Goal: Task Accomplishment & Management: Manage account settings

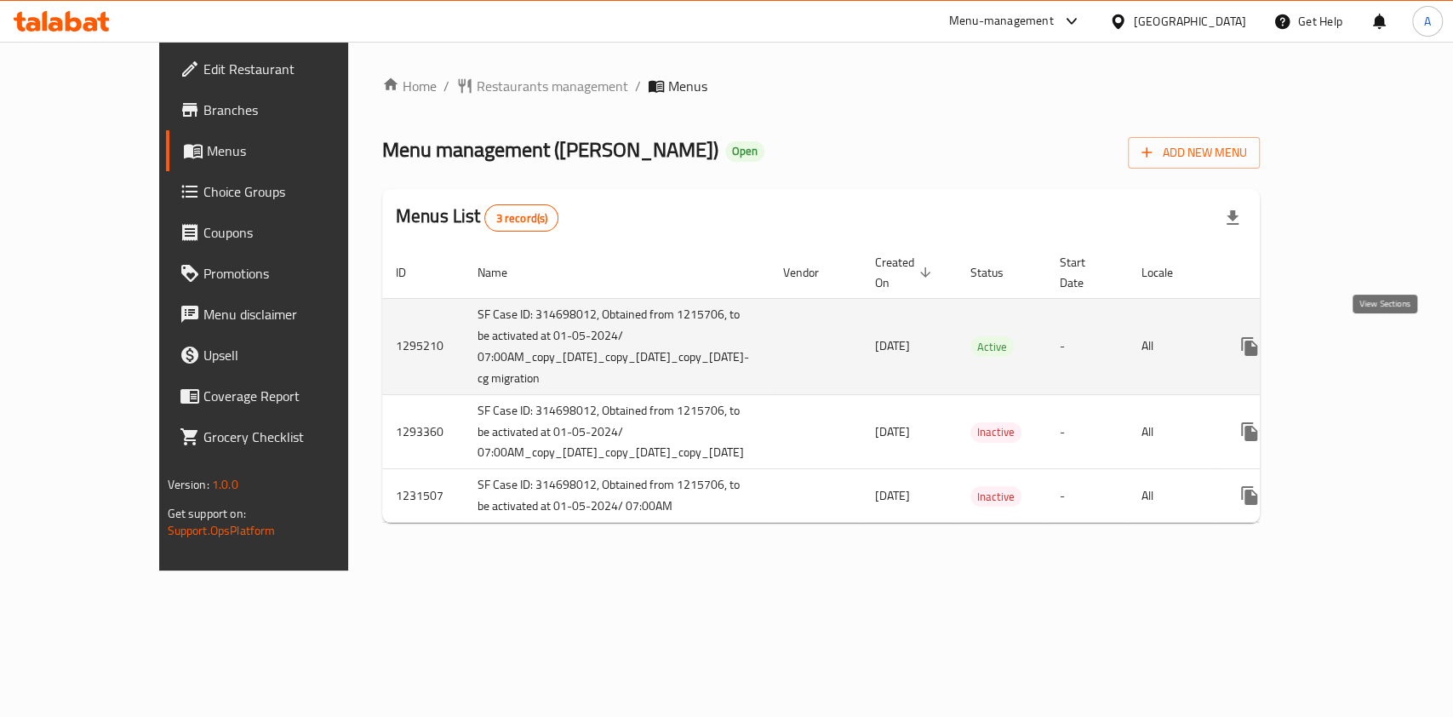
click at [1392, 344] on link "enhanced table" at bounding box center [1371, 346] width 41 height 41
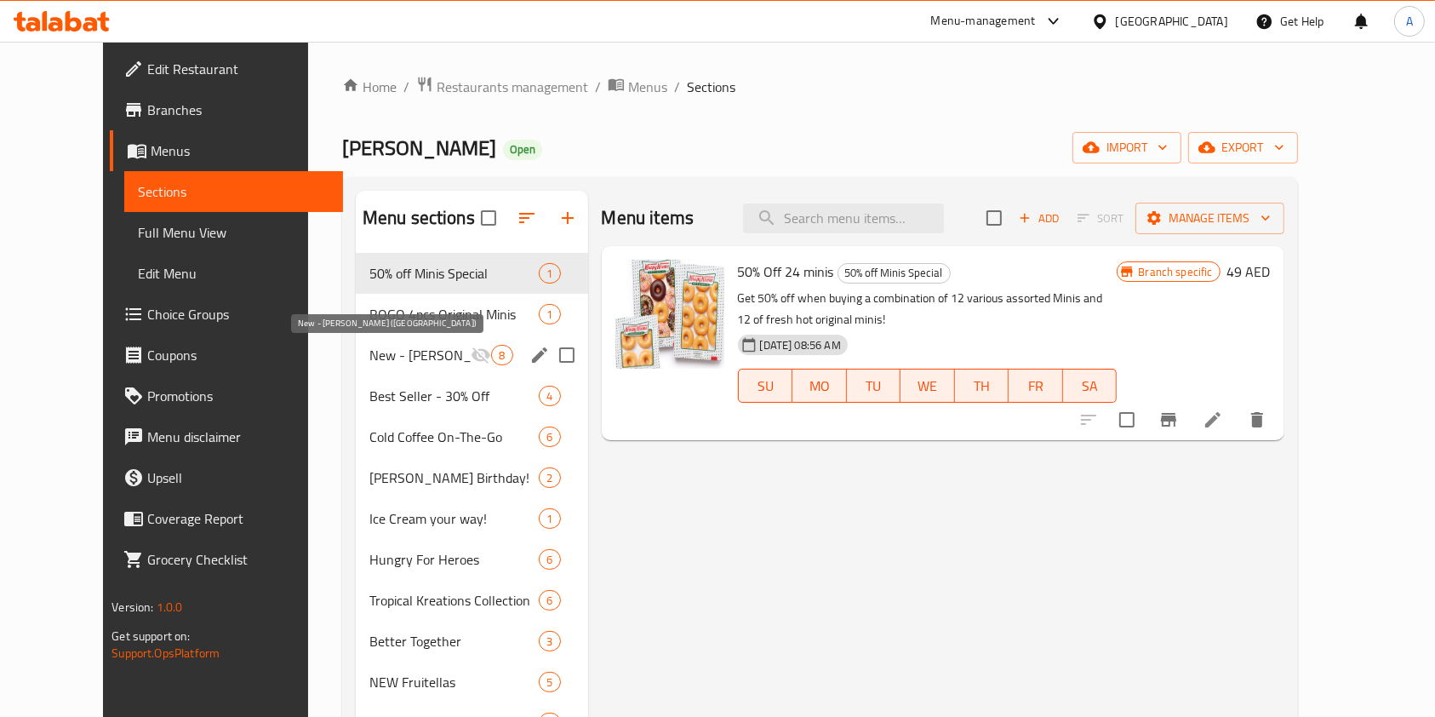
click at [404, 346] on span "New - [PERSON_NAME] ([GEOGRAPHIC_DATA])" at bounding box center [420, 355] width 102 height 20
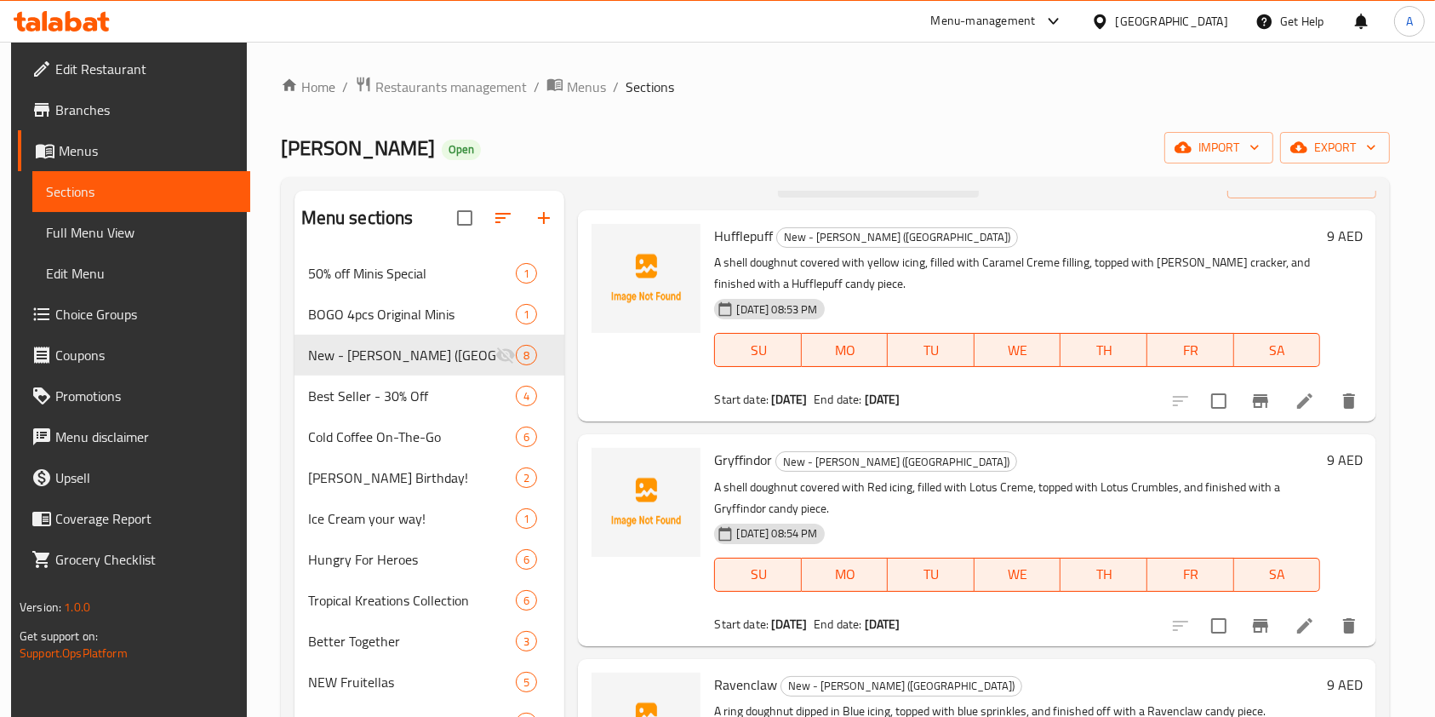
scroll to position [11, 0]
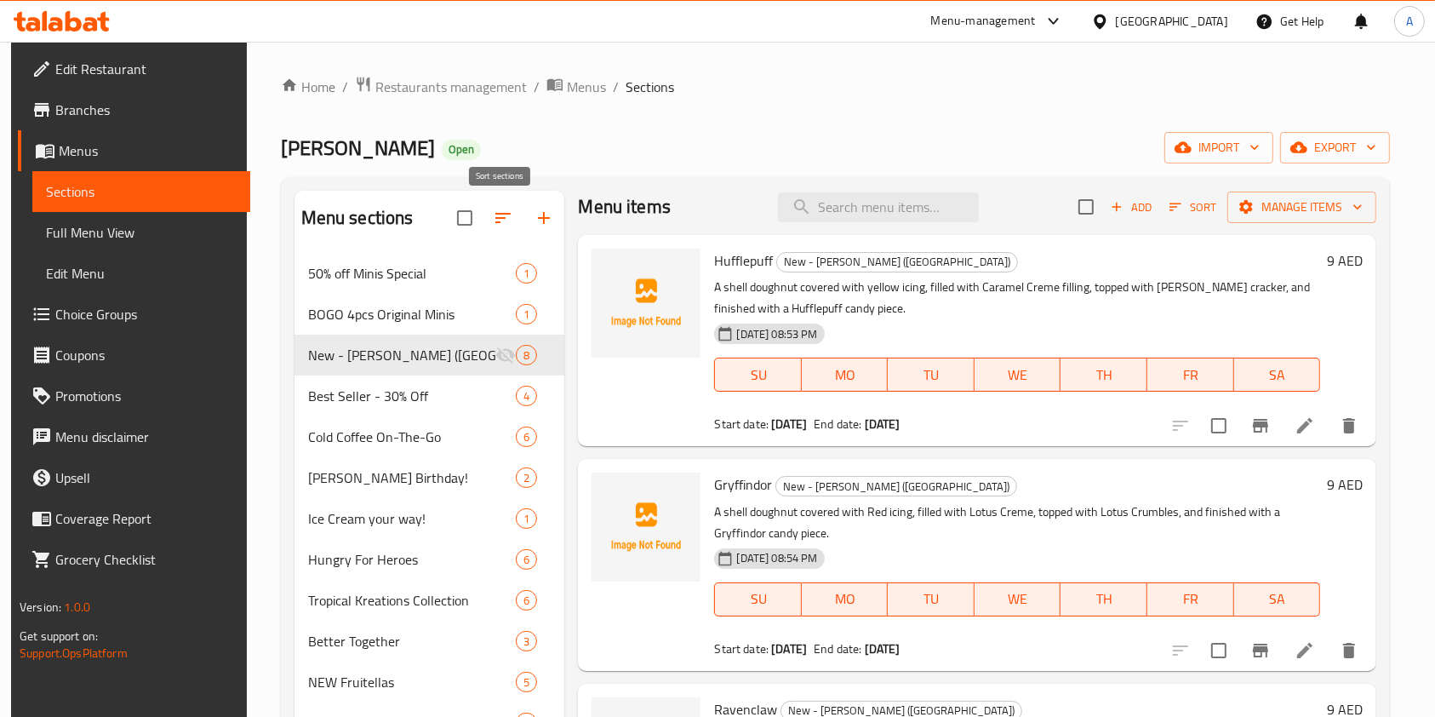
click at [496, 216] on icon "button" at bounding box center [503, 218] width 20 height 20
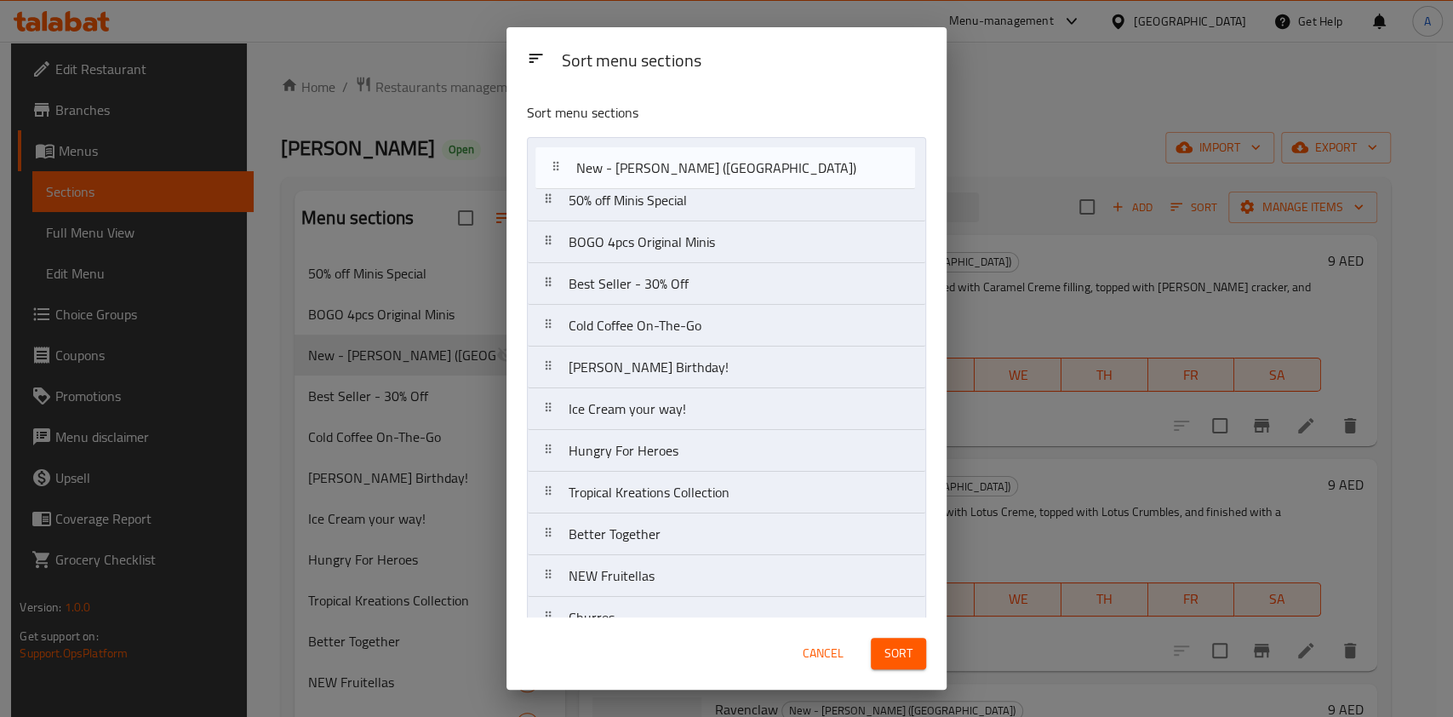
drag, startPoint x: 565, startPoint y: 232, endPoint x: 573, endPoint y: 146, distance: 86.3
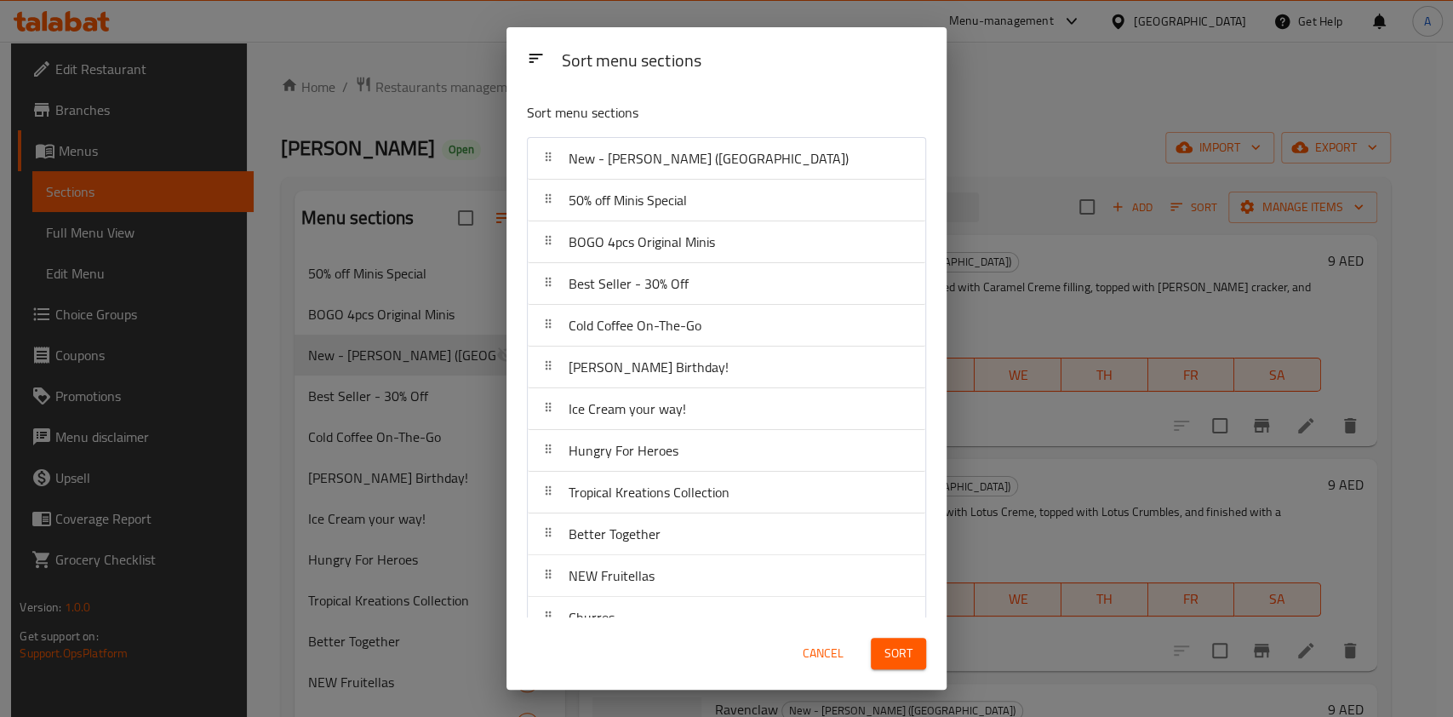
click at [879, 647] on button "Sort" at bounding box center [898, 652] width 55 height 31
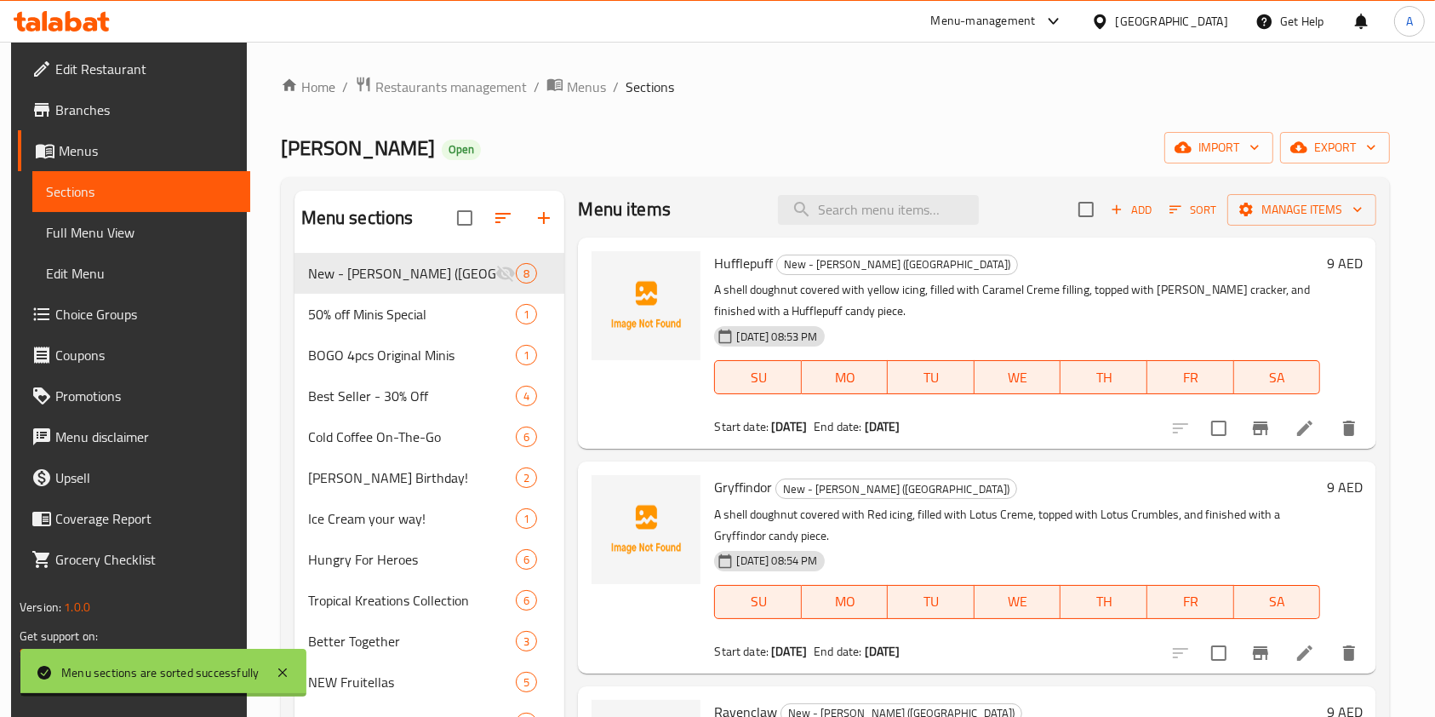
scroll to position [0, 0]
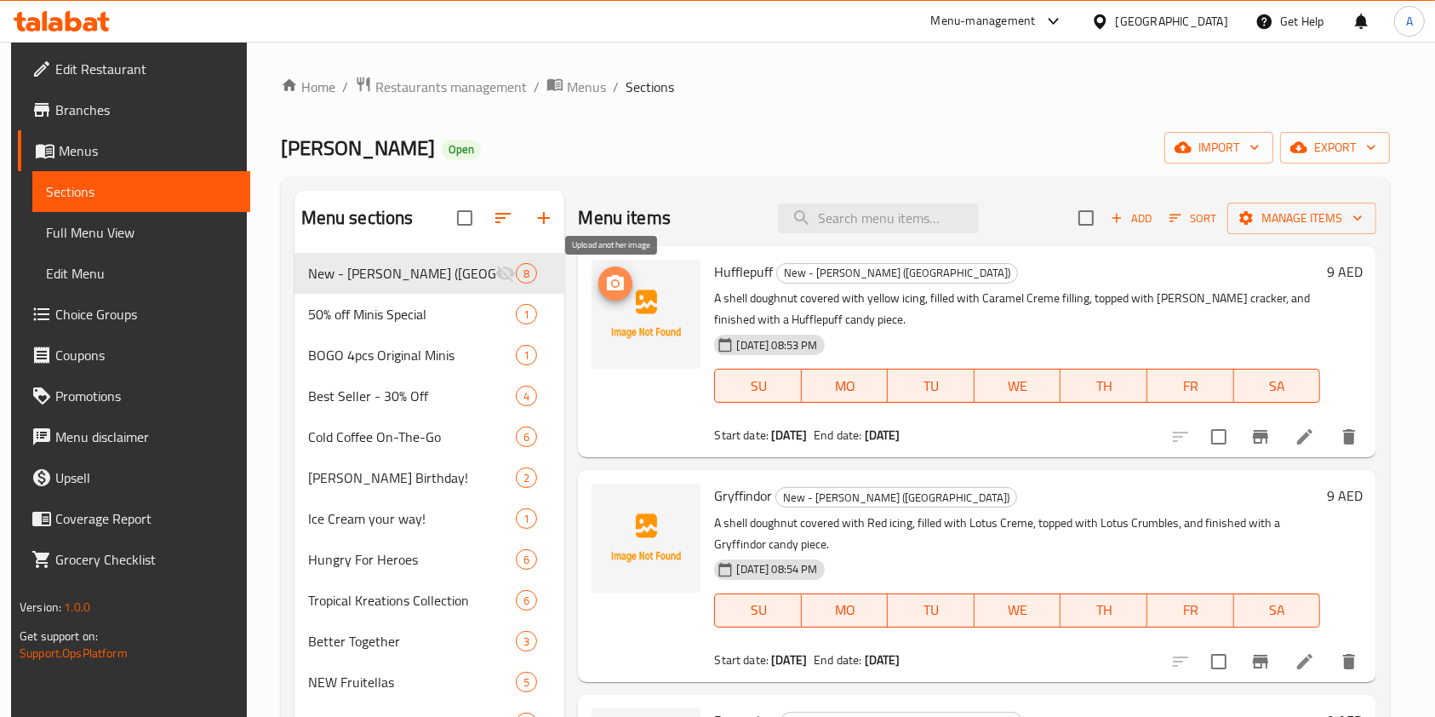
click at [608, 283] on icon "upload picture" at bounding box center [615, 283] width 20 height 20
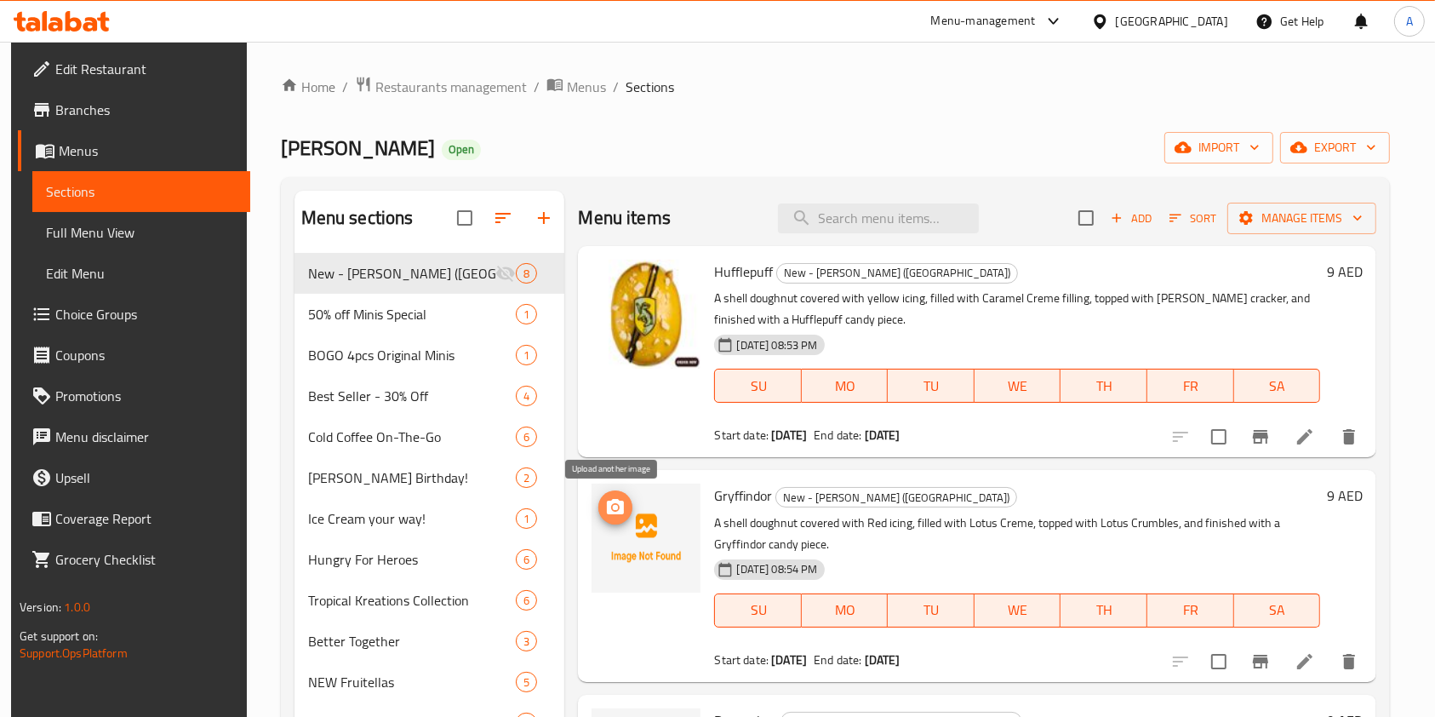
click at [609, 500] on icon "upload picture" at bounding box center [615, 506] width 17 height 15
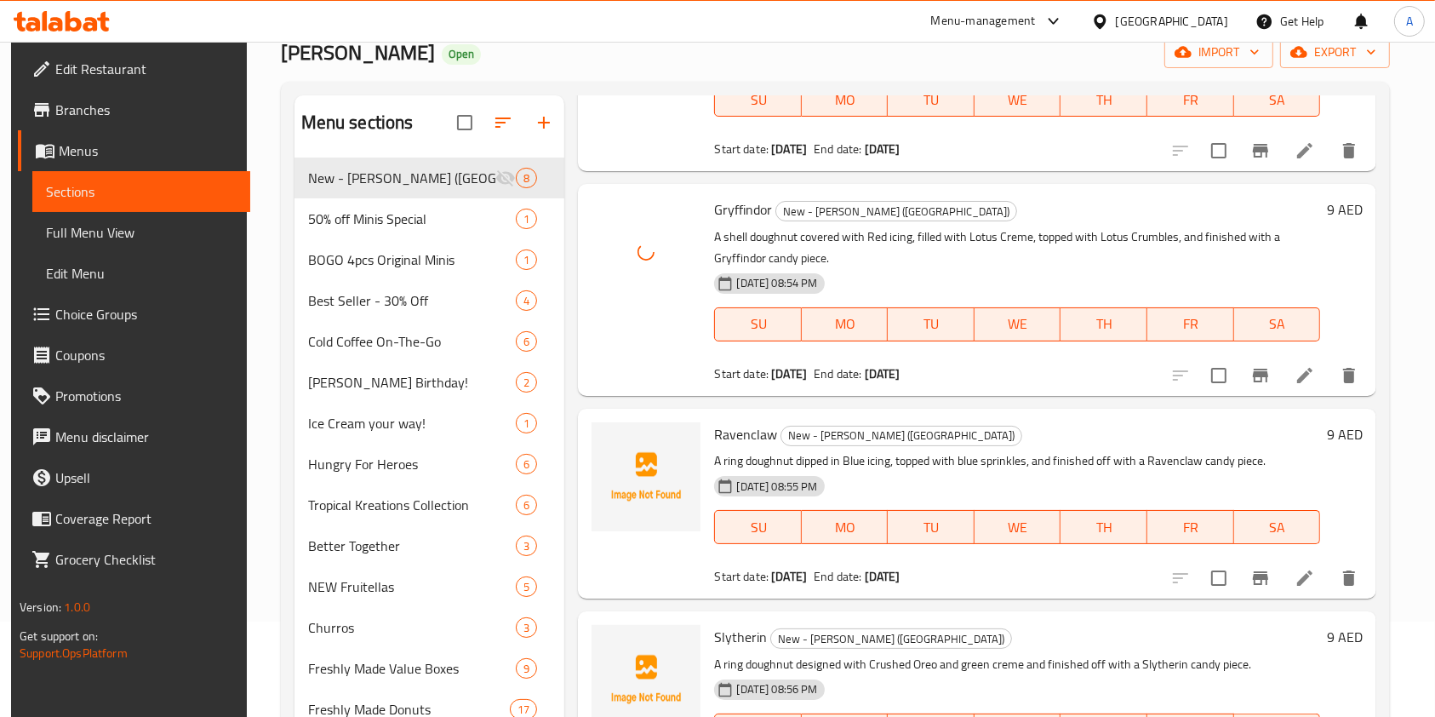
scroll to position [96, 0]
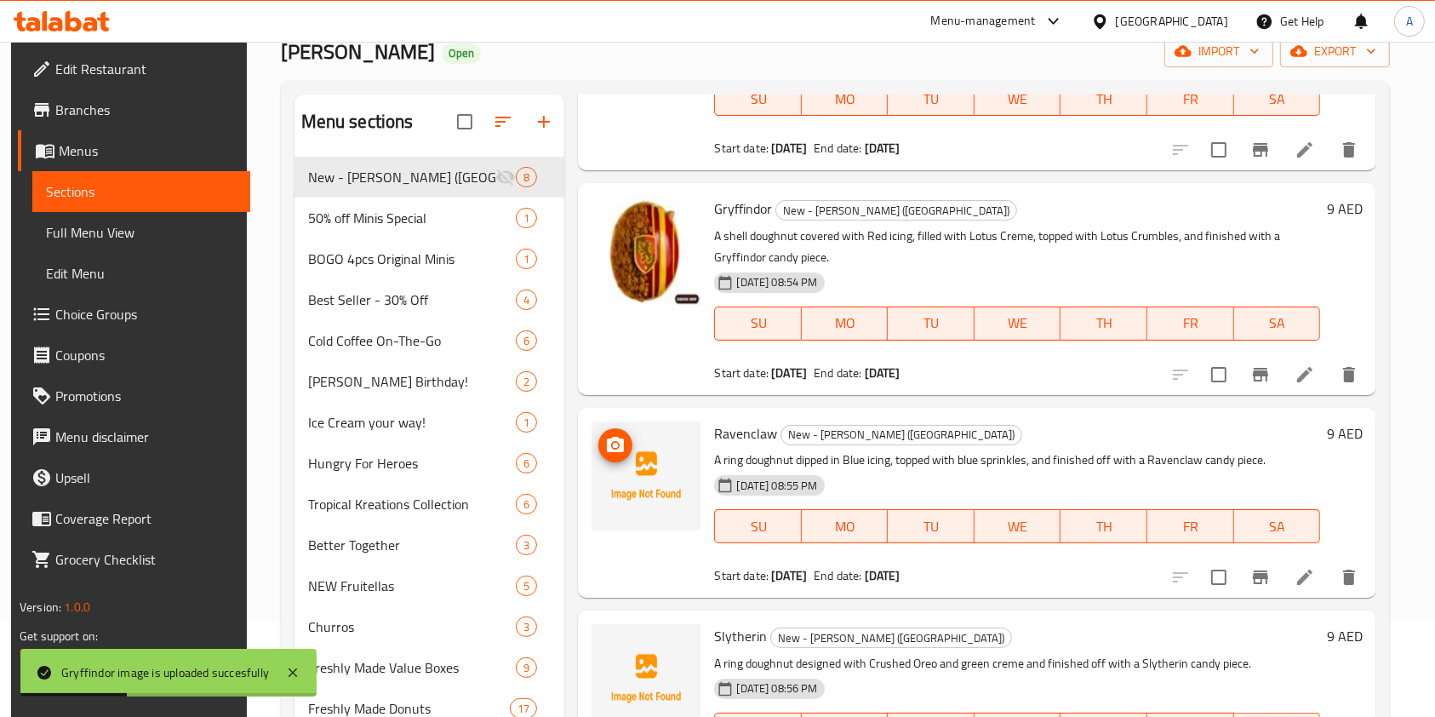
click at [611, 448] on icon "upload picture" at bounding box center [615, 444] width 17 height 15
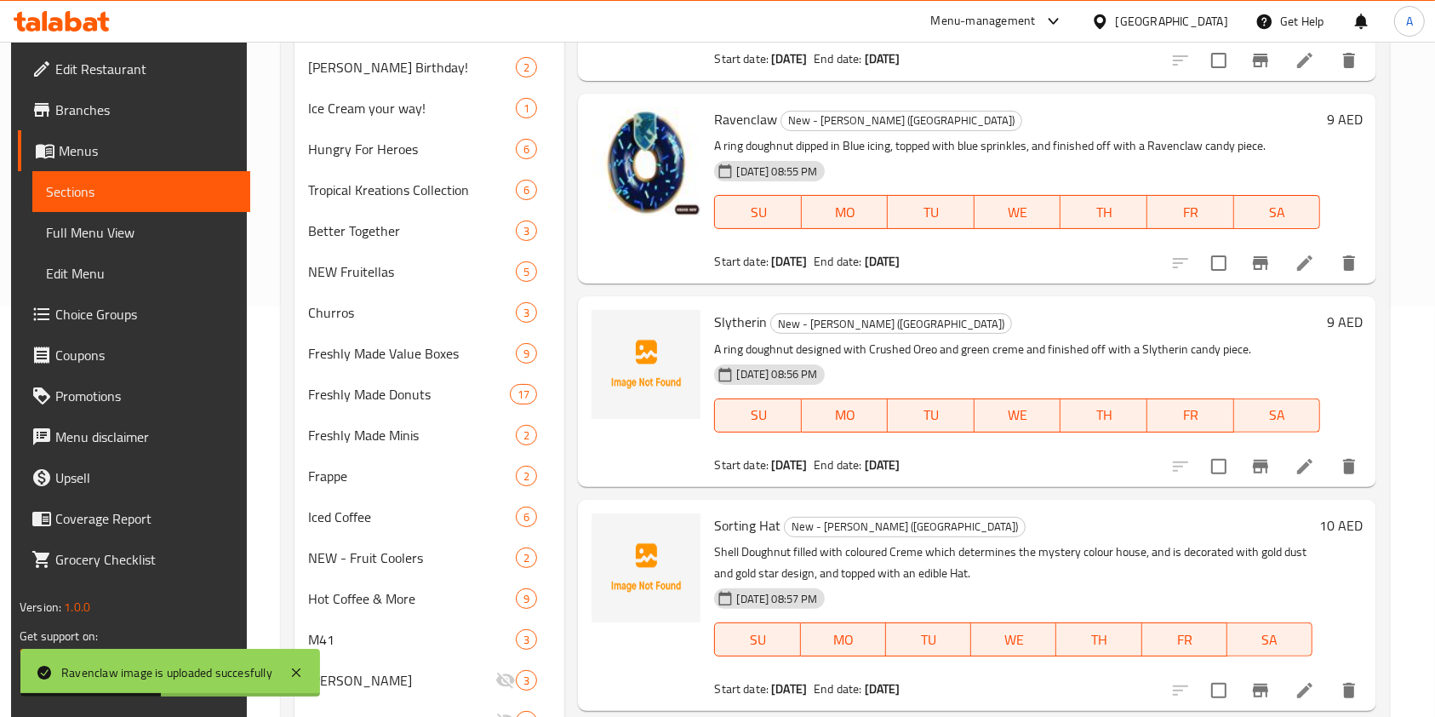
scroll to position [465, 0]
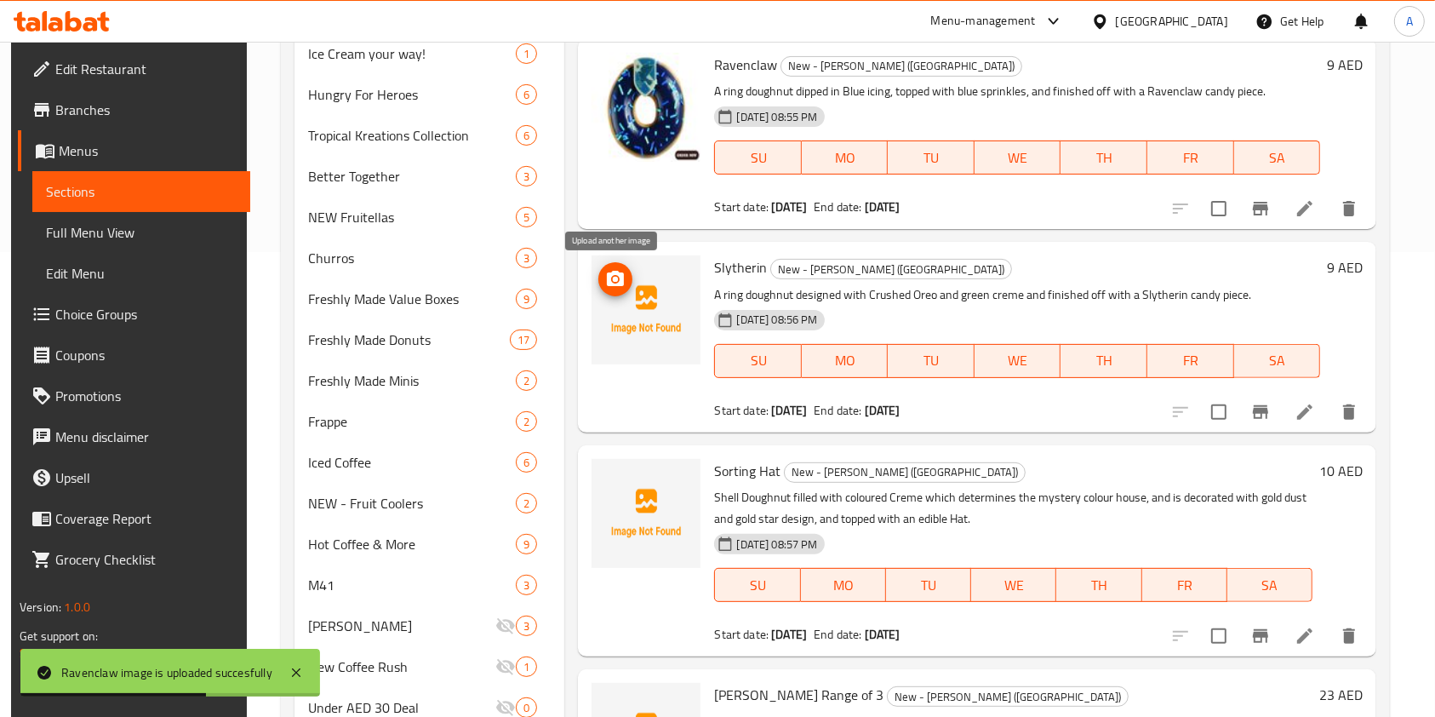
click at [620, 285] on icon "upload picture" at bounding box center [615, 278] width 17 height 15
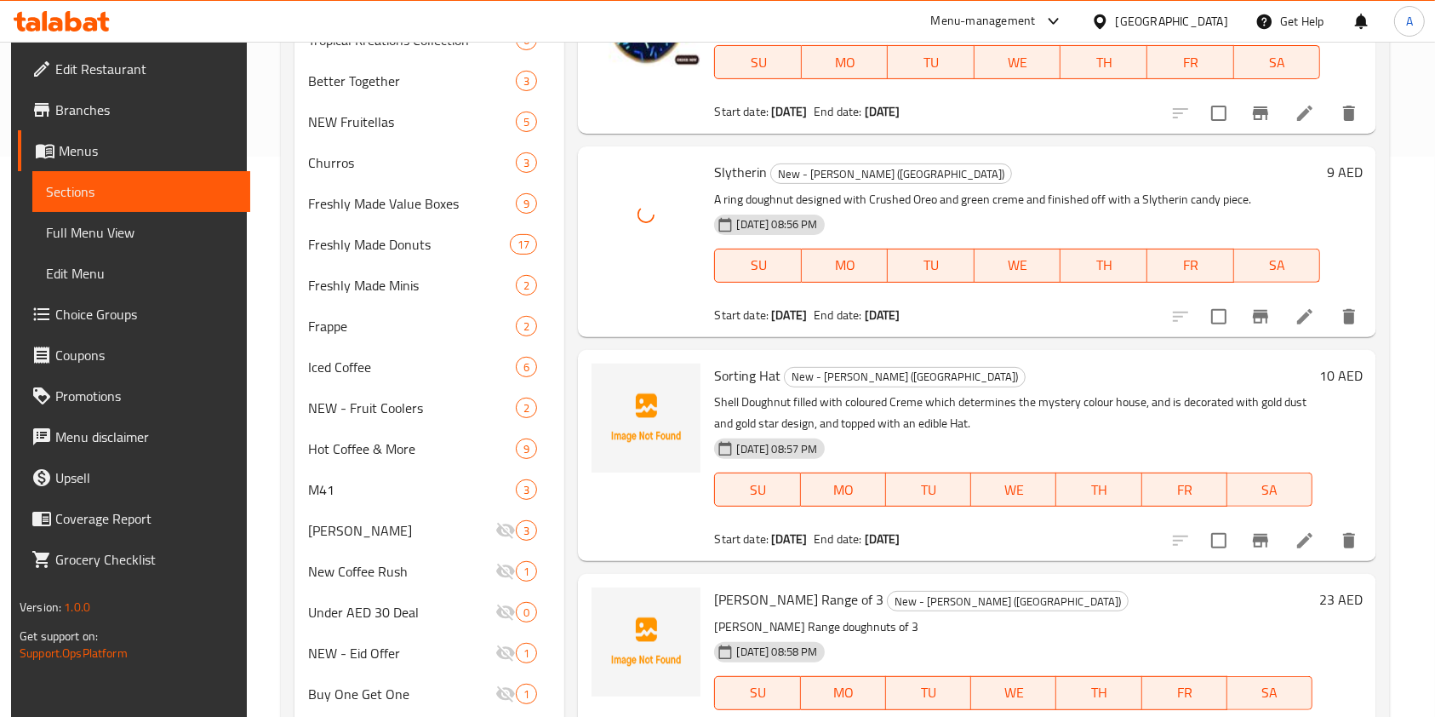
scroll to position [563, 0]
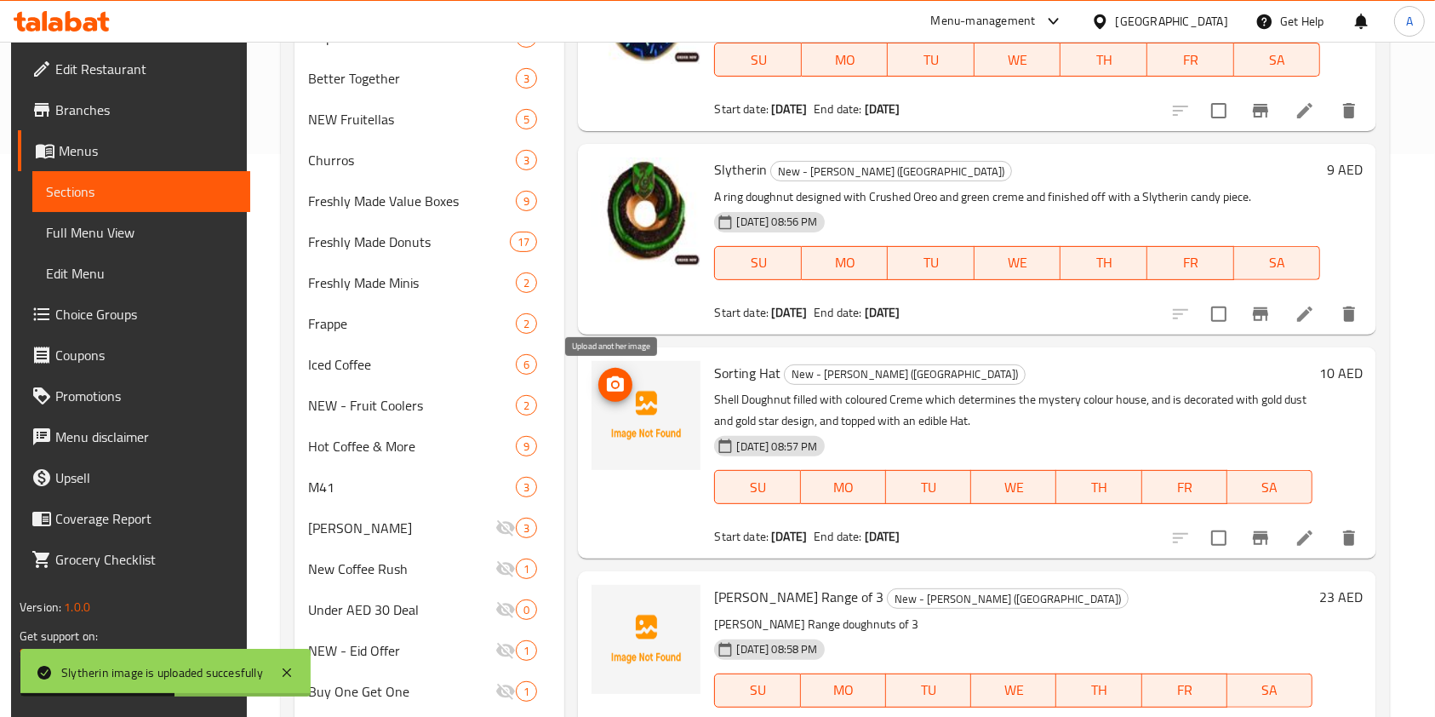
click at [607, 389] on icon "upload picture" at bounding box center [615, 383] width 17 height 15
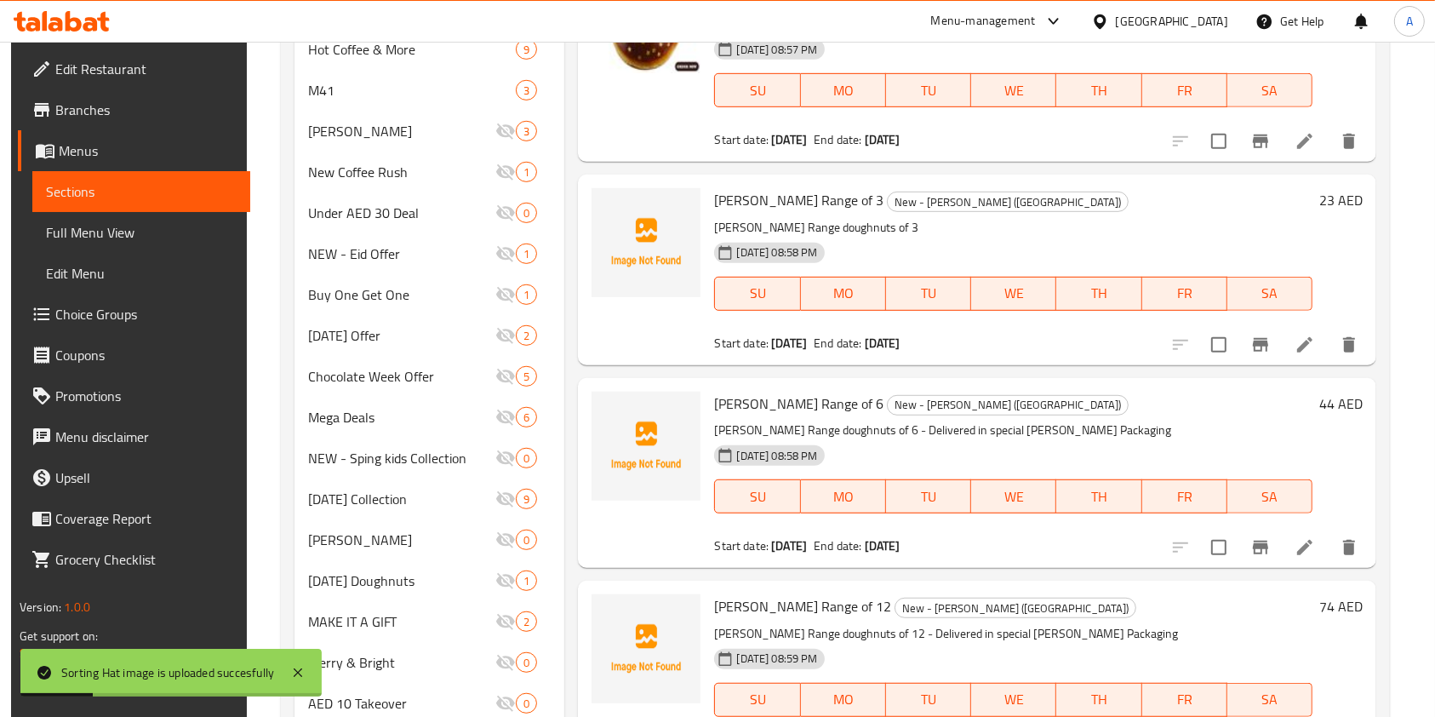
scroll to position [962, 0]
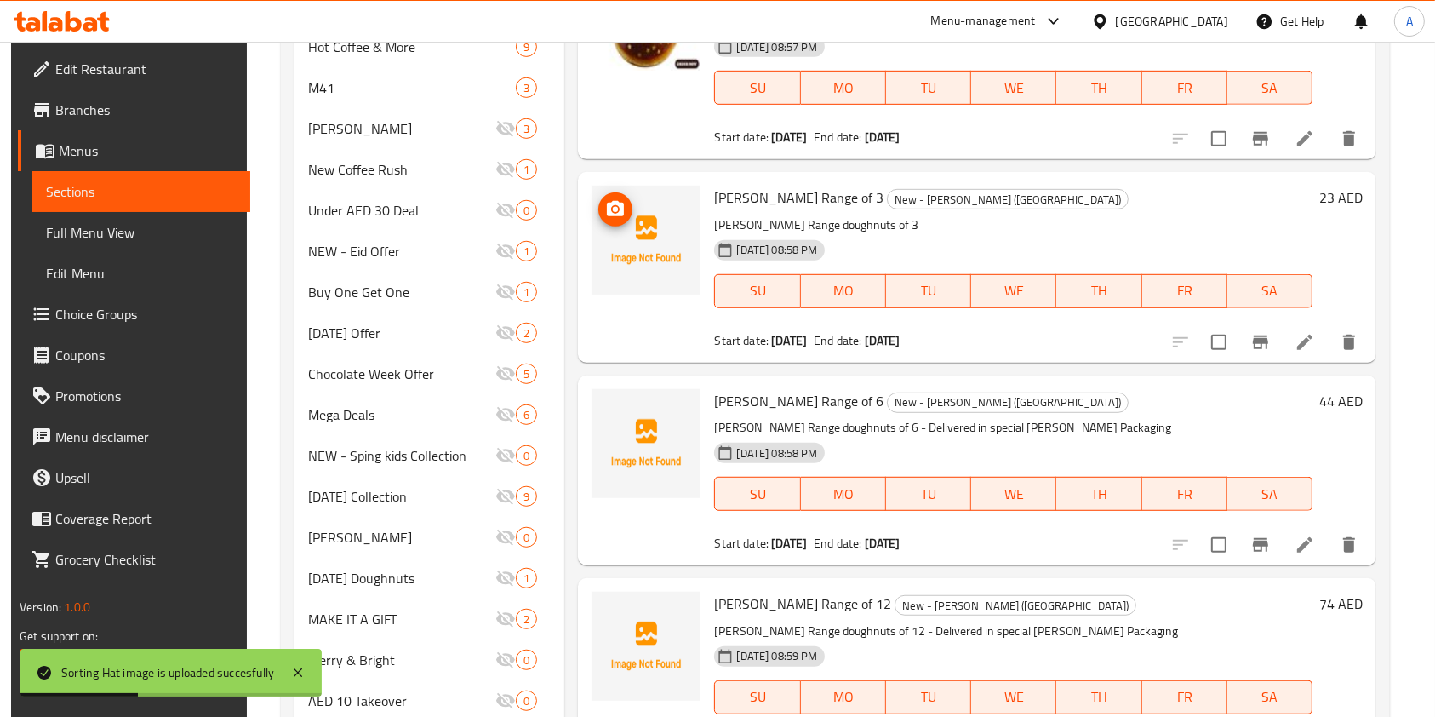
click at [608, 210] on icon "upload picture" at bounding box center [615, 208] width 17 height 15
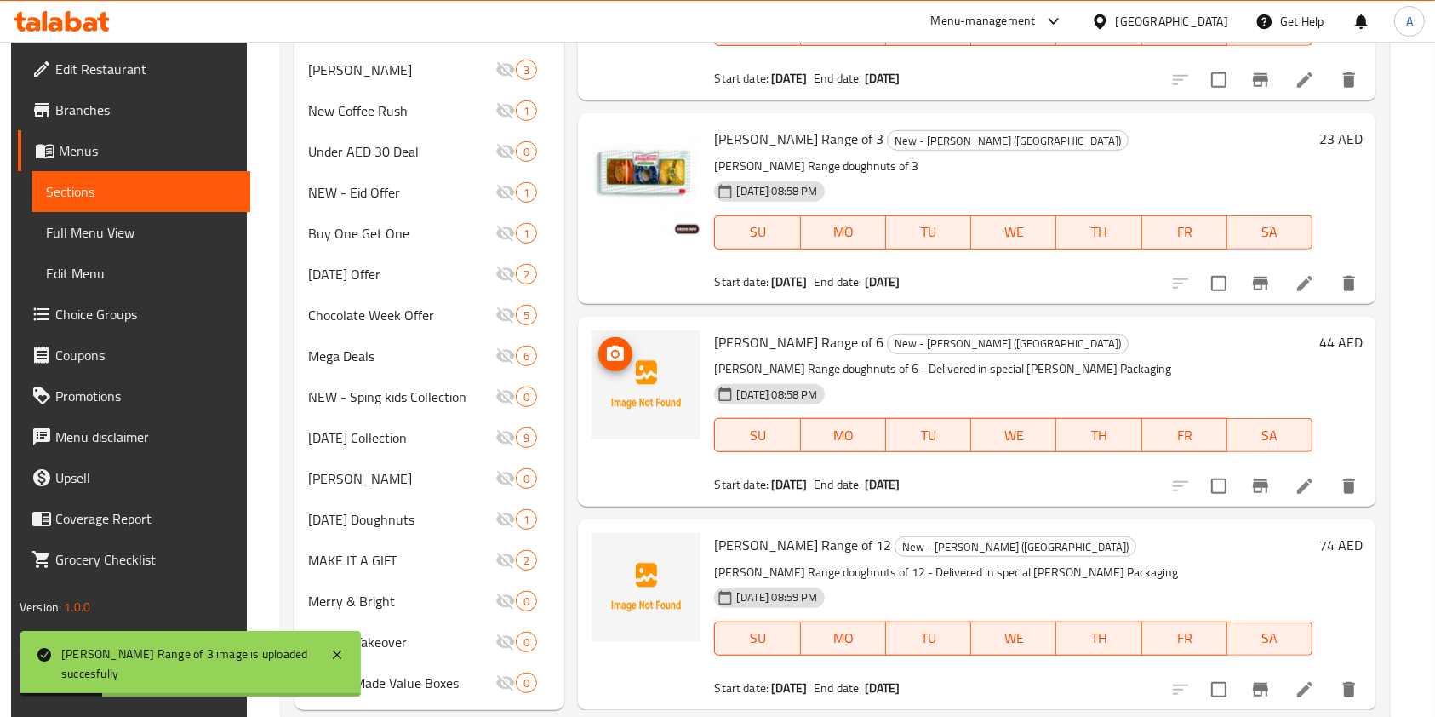
scroll to position [1021, 0]
click at [608, 352] on icon "upload picture" at bounding box center [615, 352] width 17 height 15
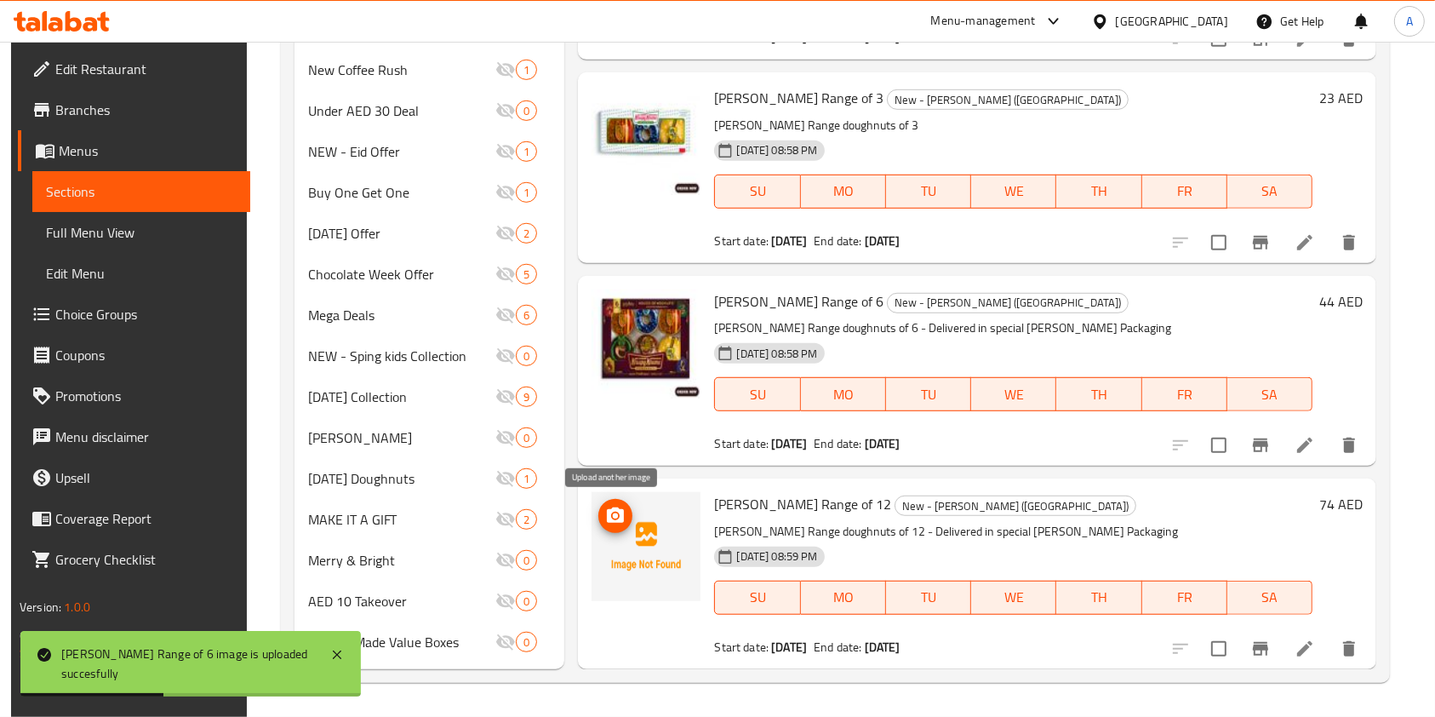
click at [621, 523] on icon "upload picture" at bounding box center [615, 516] width 20 height 20
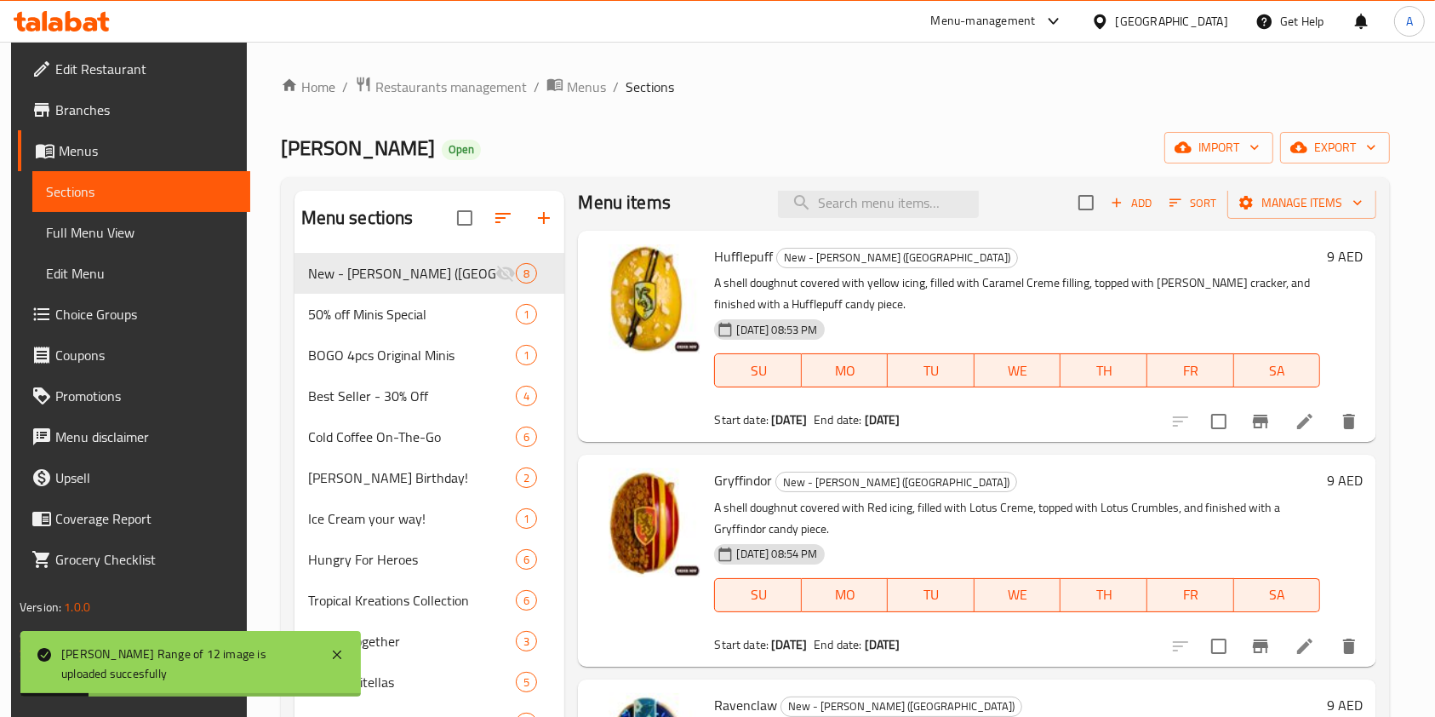
scroll to position [0, 0]
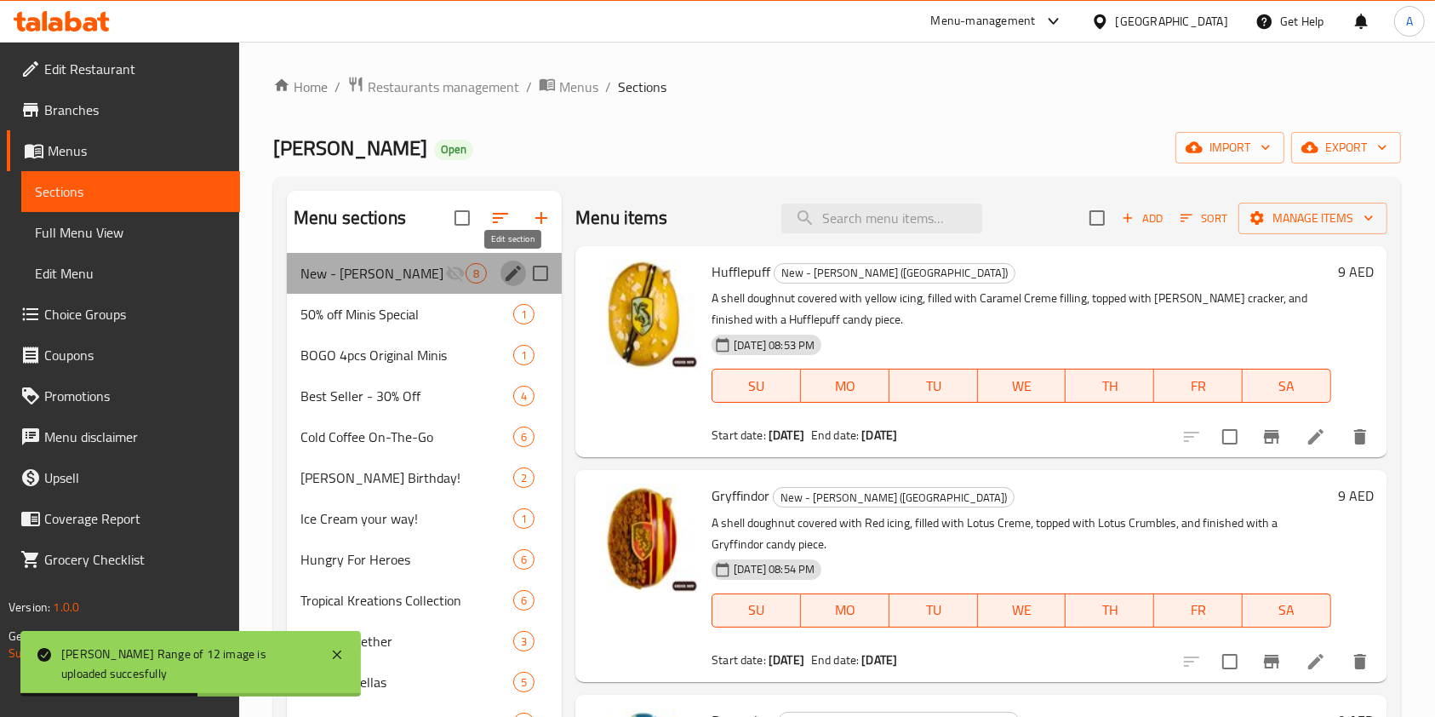
click at [511, 273] on icon "edit" at bounding box center [513, 273] width 15 height 15
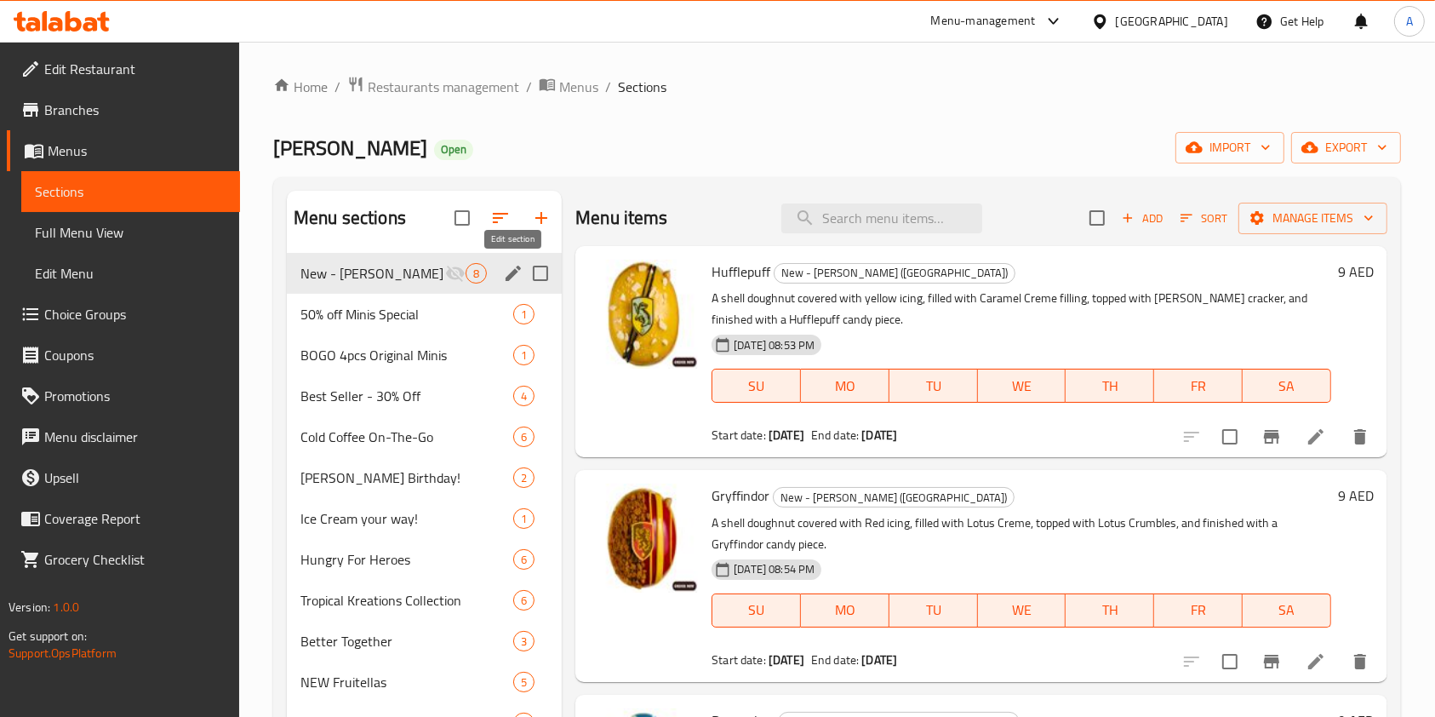
click at [510, 276] on icon "edit" at bounding box center [513, 273] width 15 height 15
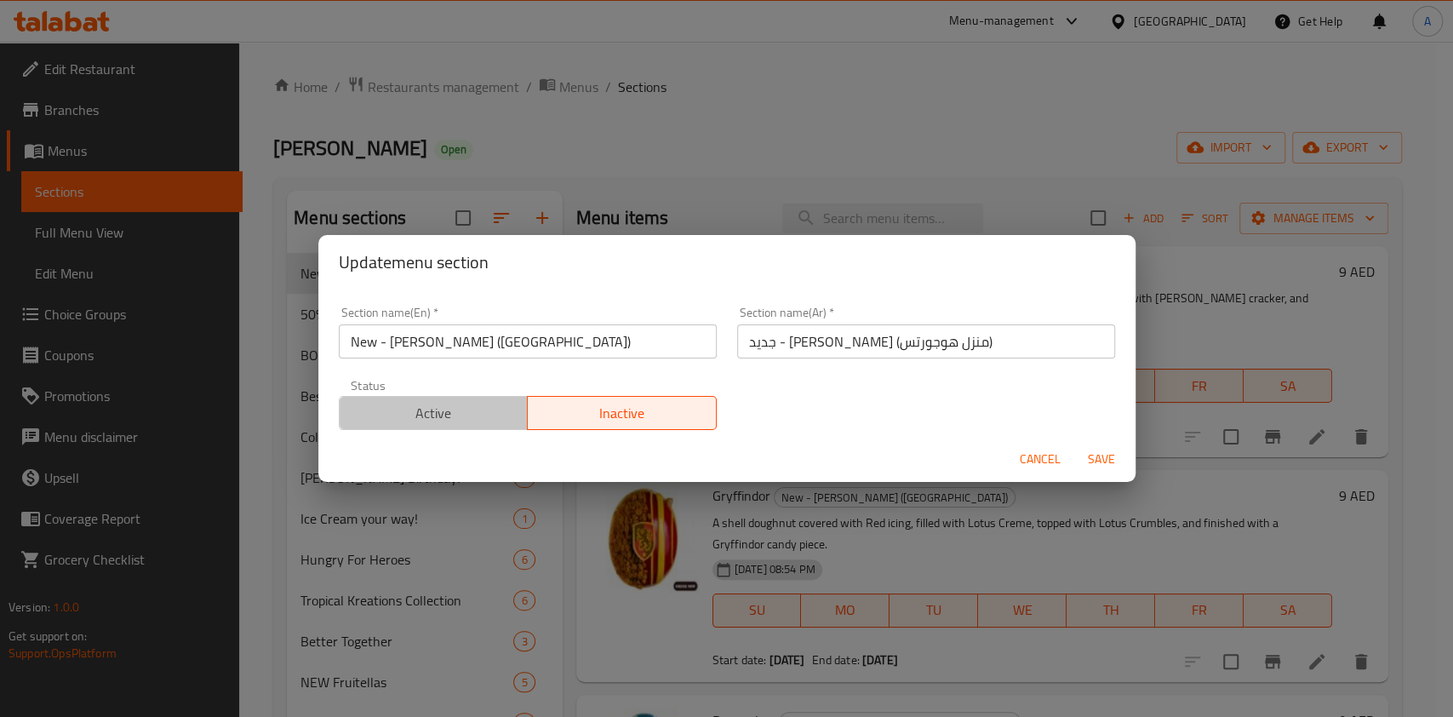
click at [465, 419] on span "Active" at bounding box center [433, 413] width 175 height 25
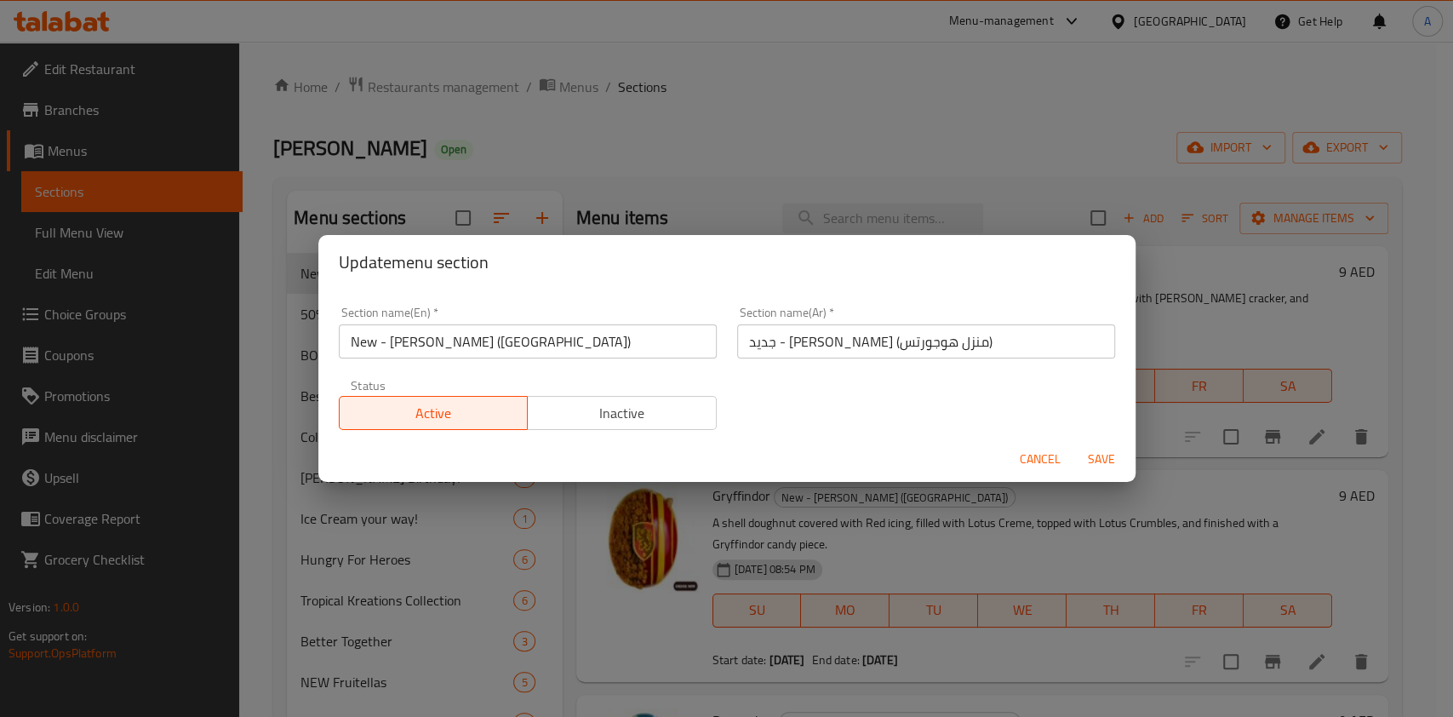
click at [1098, 457] on span "Save" at bounding box center [1101, 458] width 41 height 21
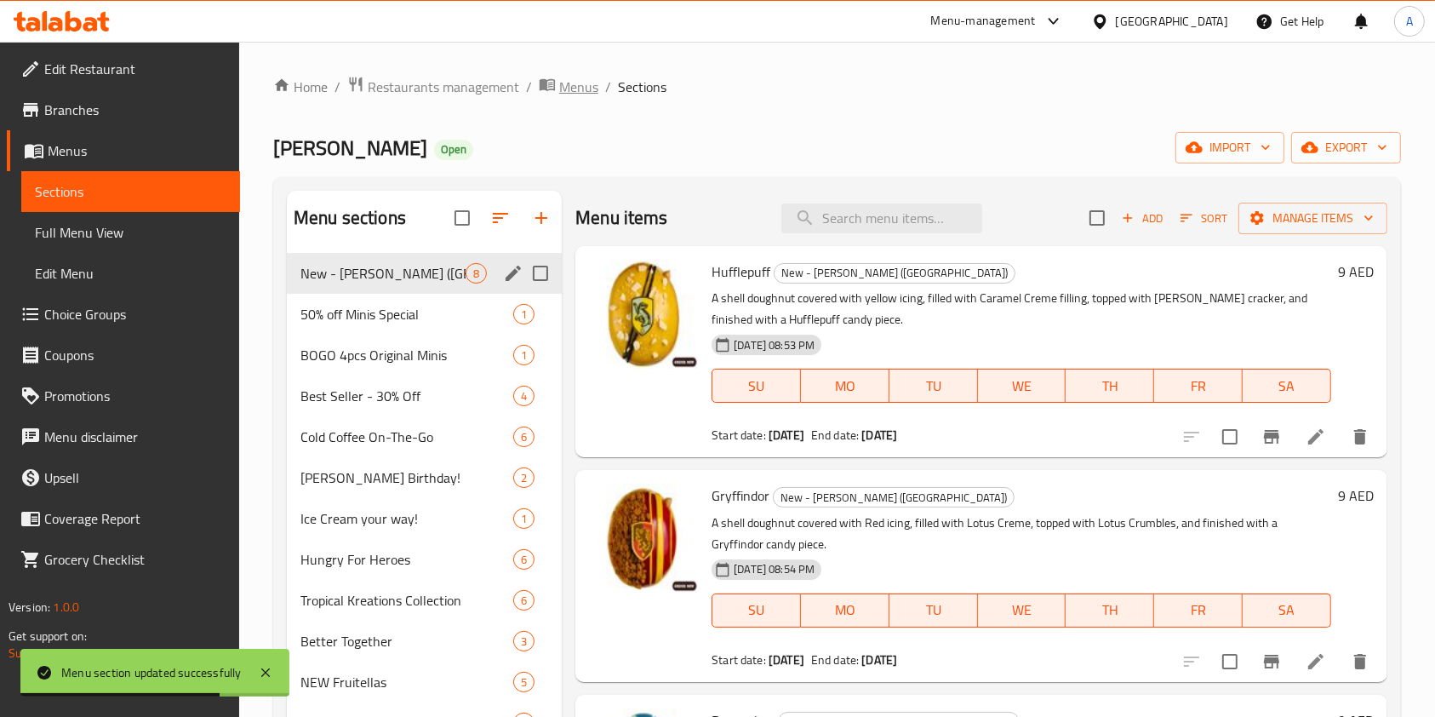
click at [572, 85] on span "Menus" at bounding box center [578, 87] width 39 height 20
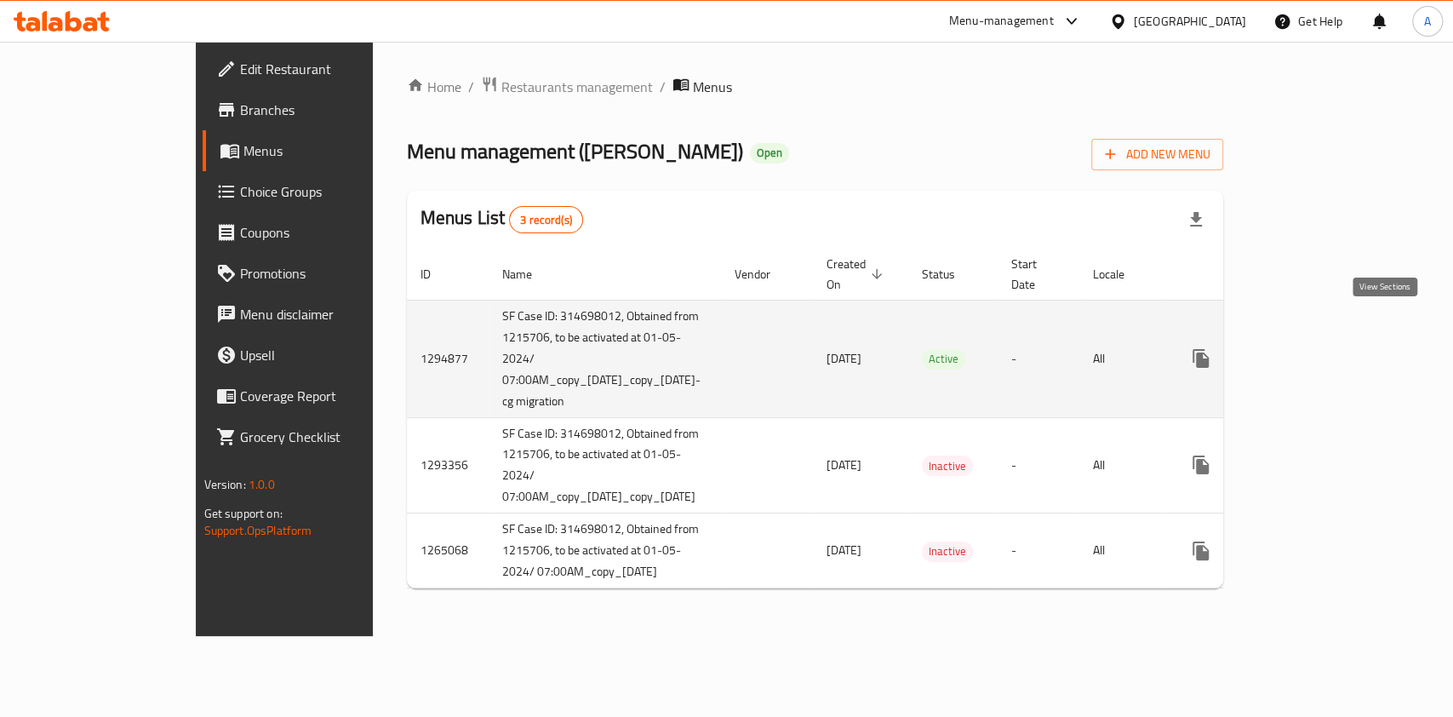
click at [1344, 338] on link "enhanced table" at bounding box center [1323, 358] width 41 height 41
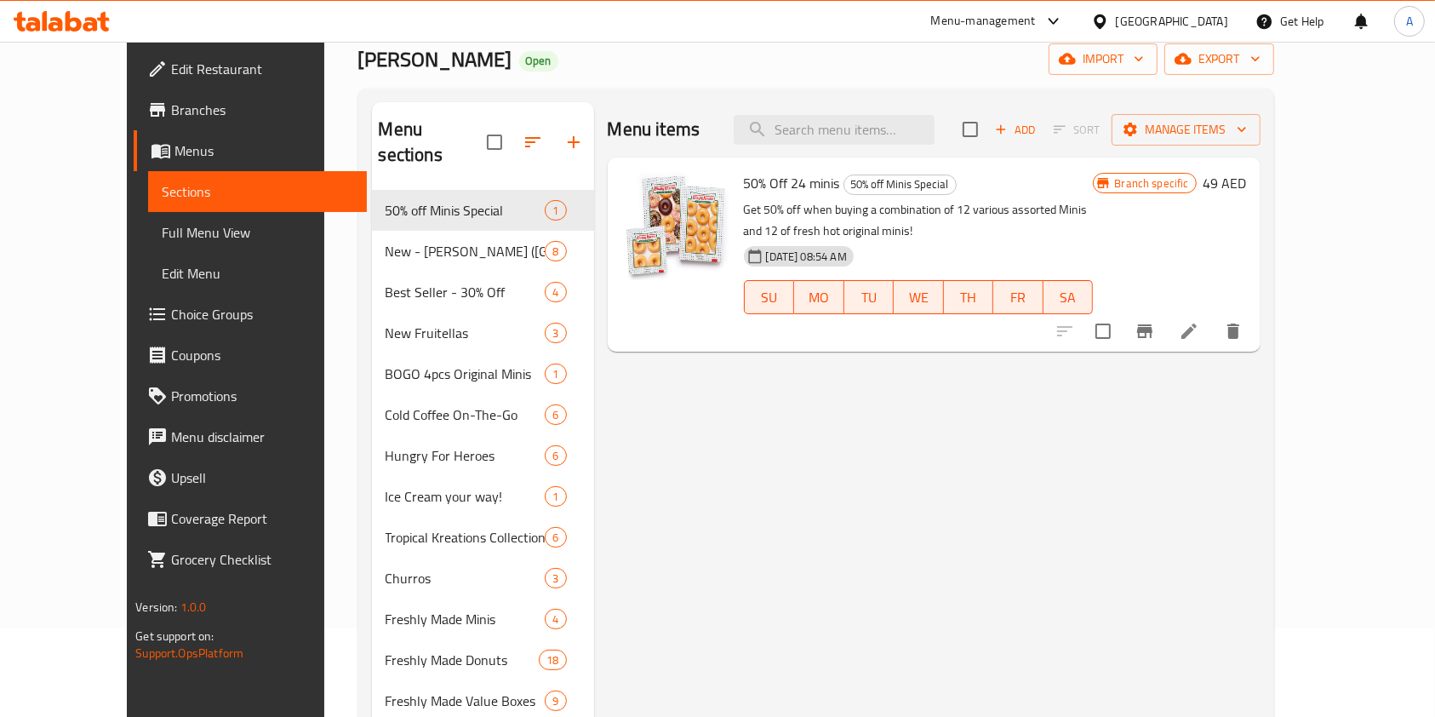
scroll to position [89, 0]
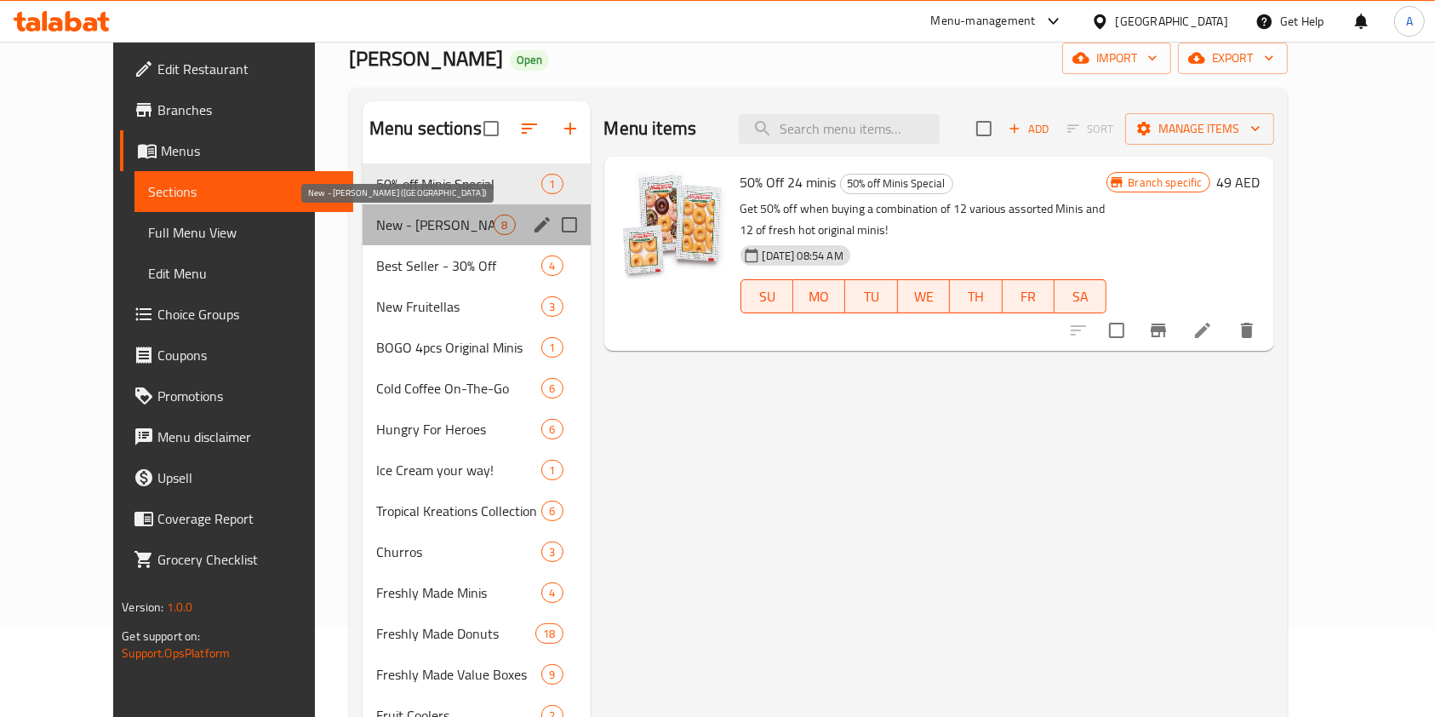
click at [443, 217] on span "New - [PERSON_NAME] ([GEOGRAPHIC_DATA])" at bounding box center [435, 224] width 118 height 20
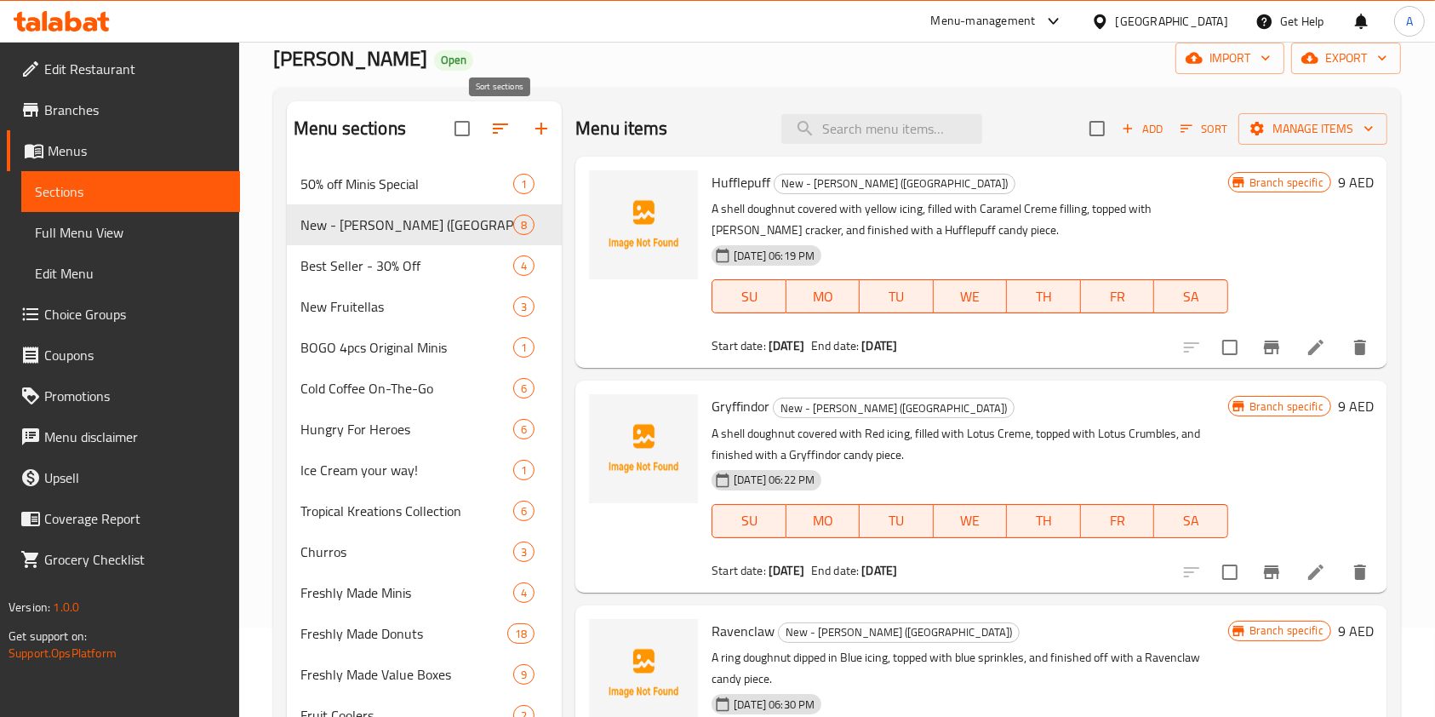
click at [499, 127] on icon "button" at bounding box center [500, 128] width 15 height 10
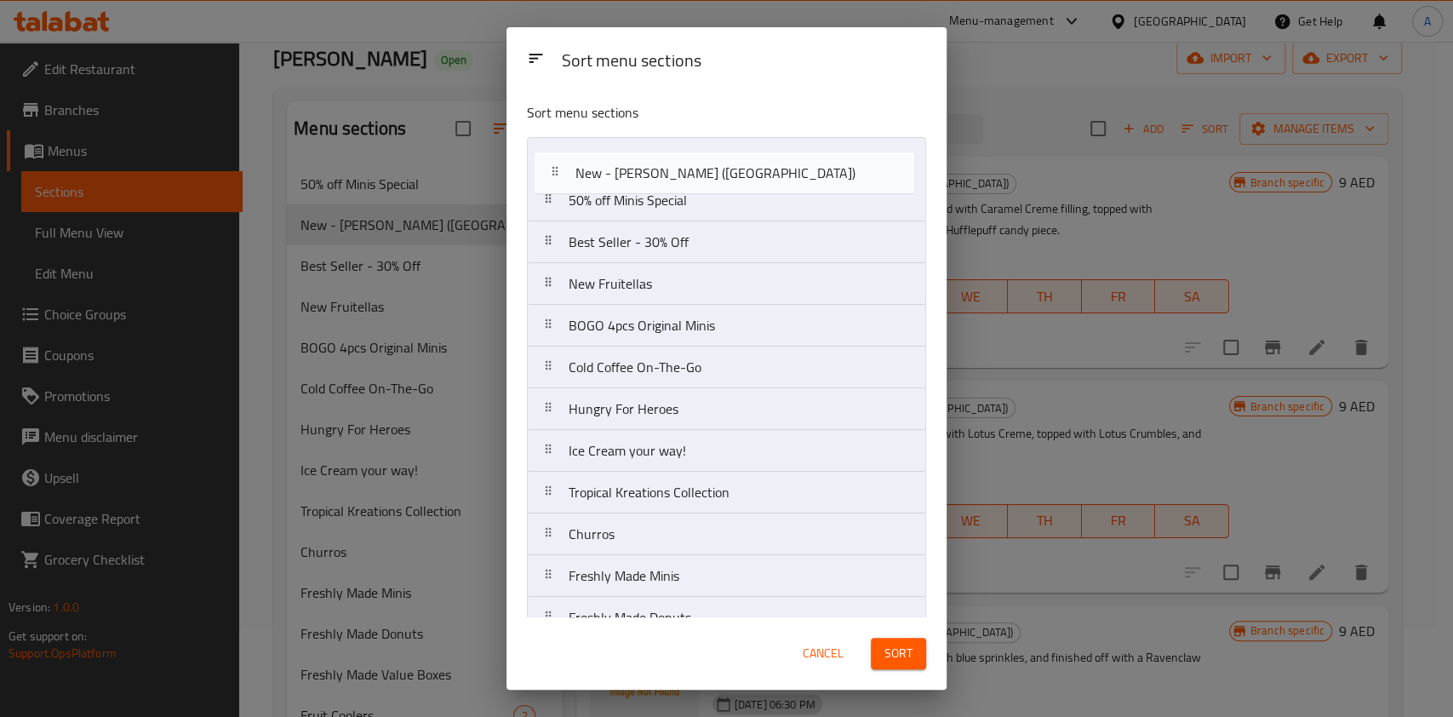
drag, startPoint x: 556, startPoint y: 202, endPoint x: 563, endPoint y: 163, distance: 39.9
click at [563, 163] on nav "50% off Minis Special New - [PERSON_NAME] (House of [GEOGRAPHIC_DATA]) Best Sel…" at bounding box center [726, 617] width 399 height 961
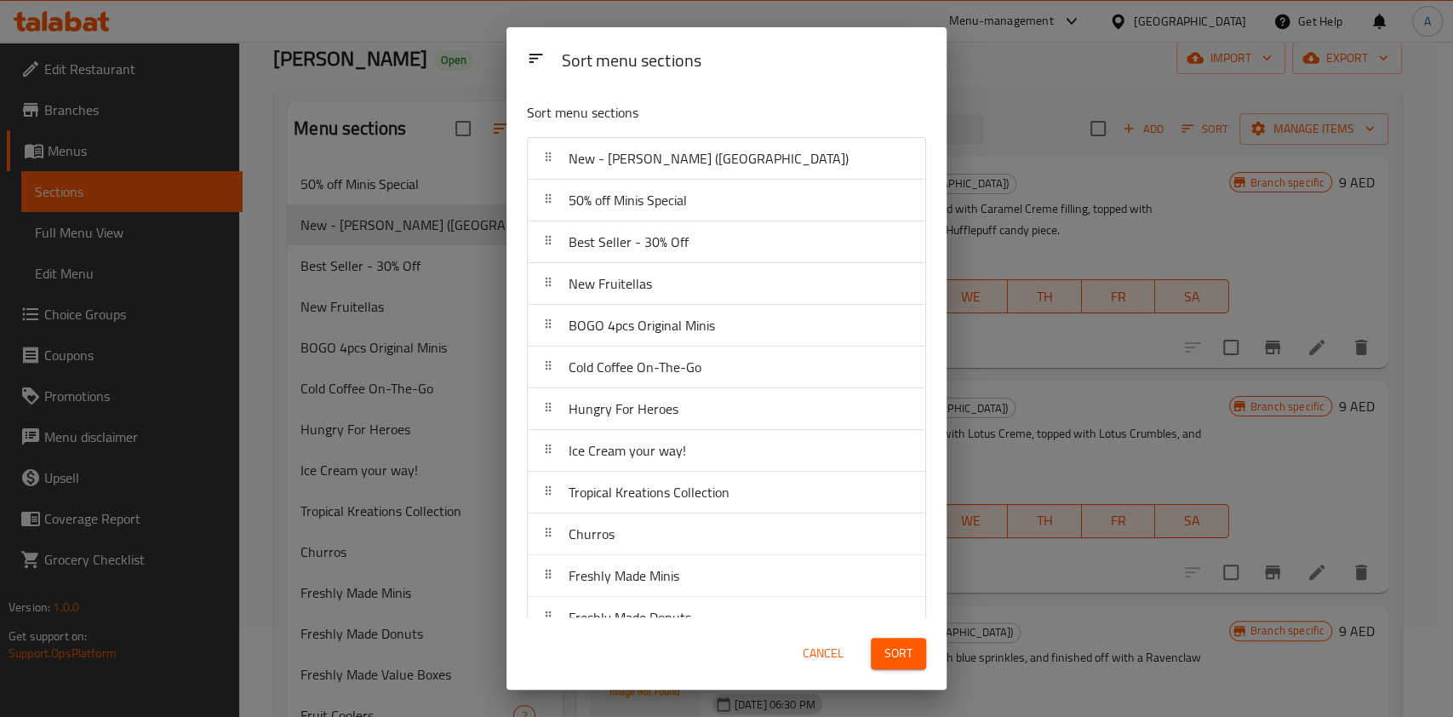
click at [890, 653] on span "Sort" at bounding box center [898, 653] width 28 height 21
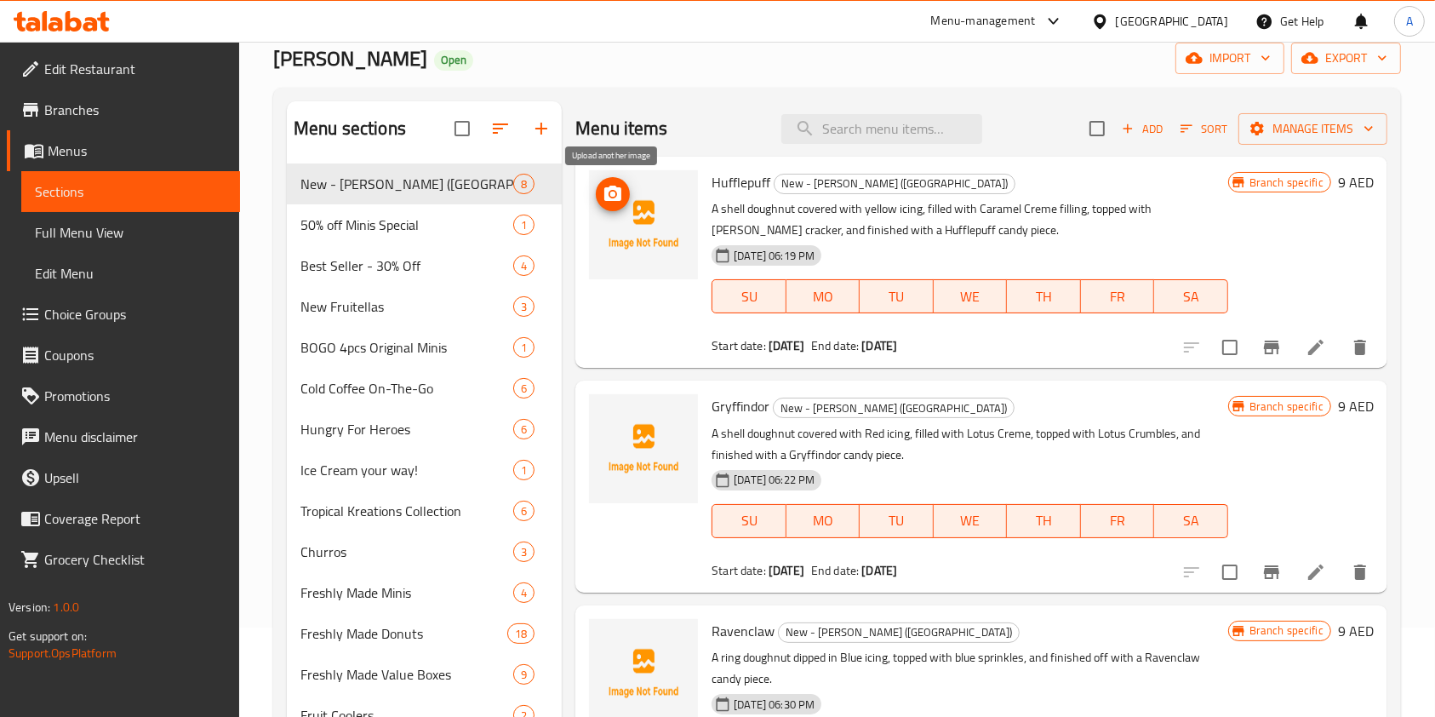
click at [611, 190] on icon "upload picture" at bounding box center [613, 194] width 20 height 20
click at [604, 195] on icon "upload picture" at bounding box center [613, 194] width 20 height 20
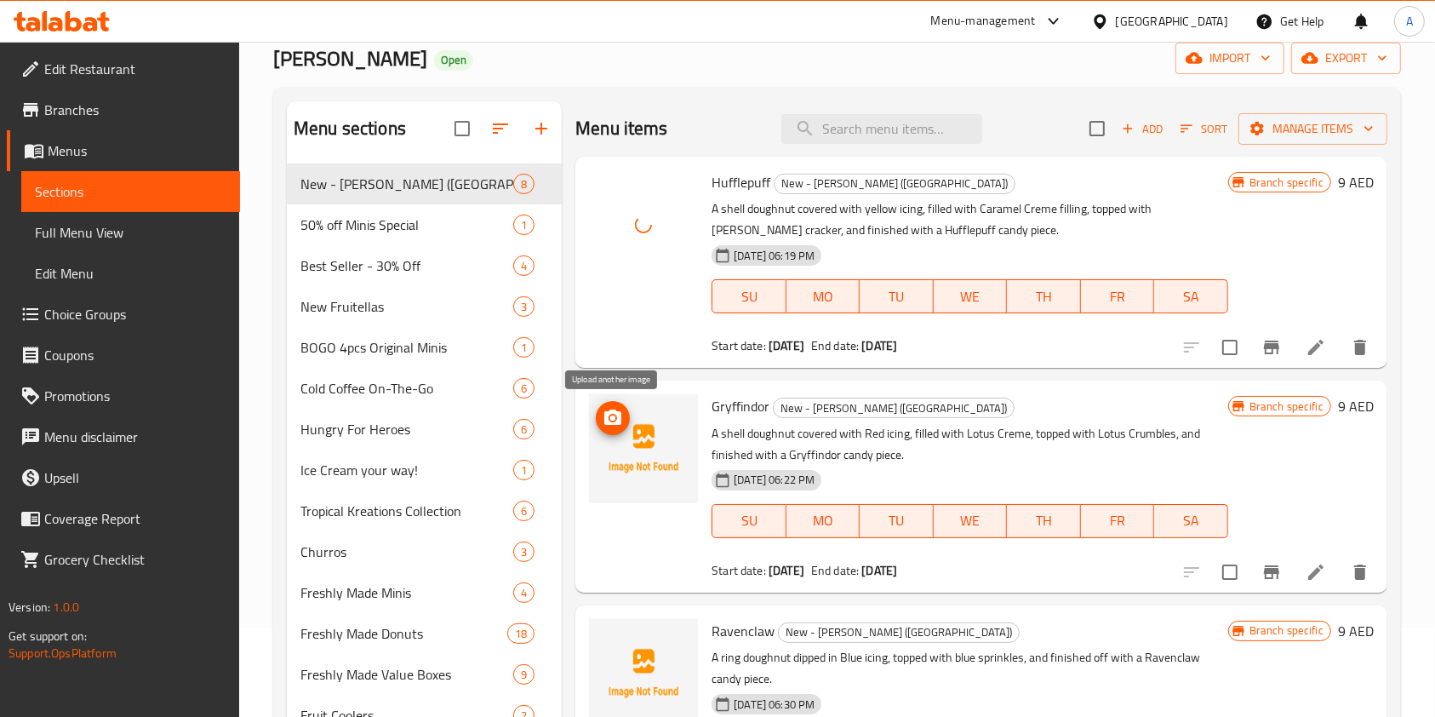
click at [610, 410] on icon "upload picture" at bounding box center [612, 416] width 17 height 15
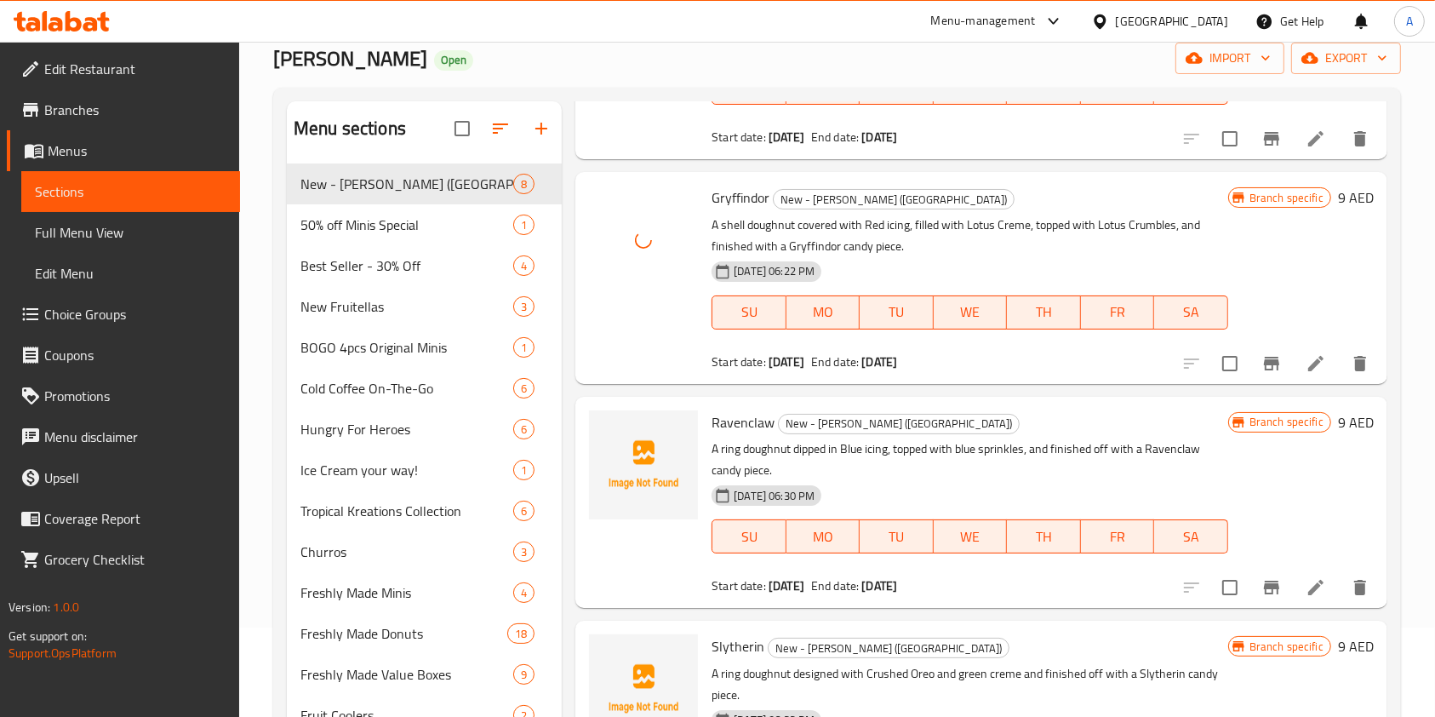
scroll to position [211, 0]
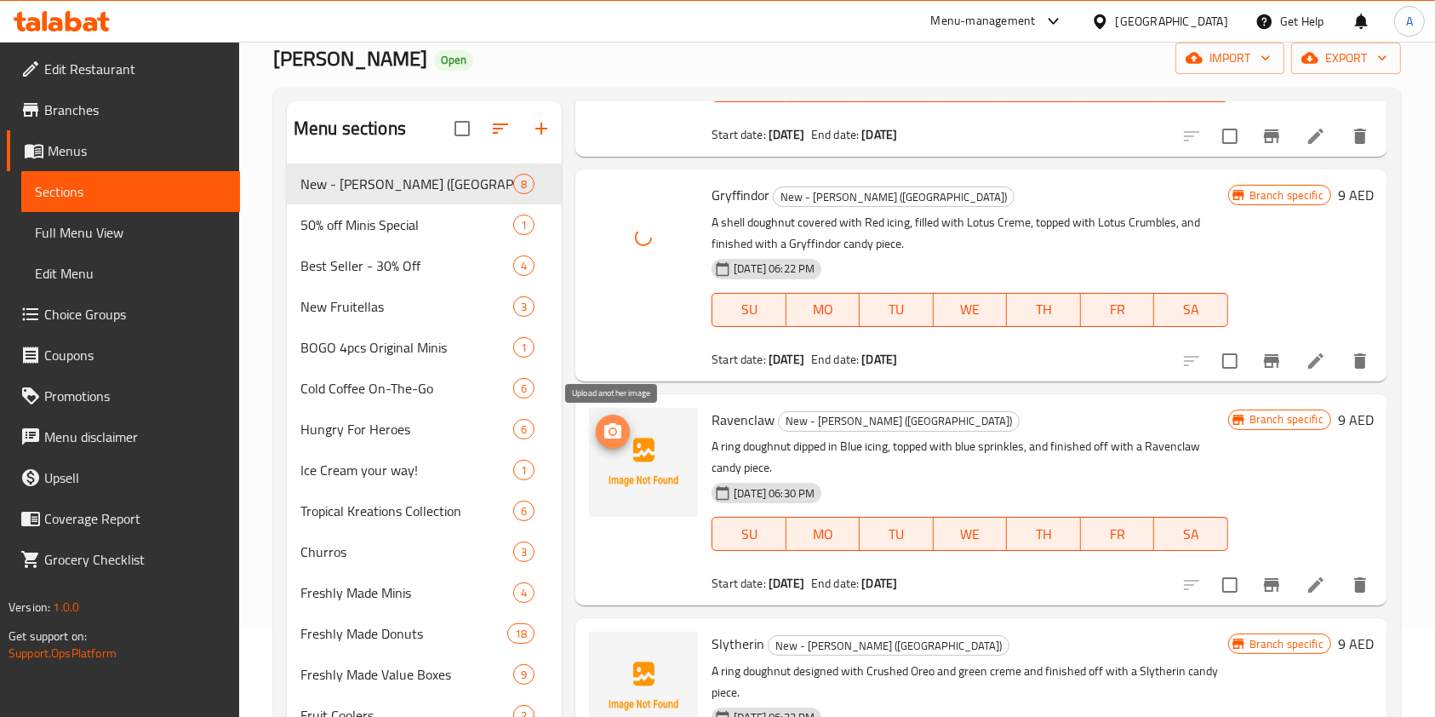
click at [607, 431] on icon "upload picture" at bounding box center [612, 430] width 17 height 15
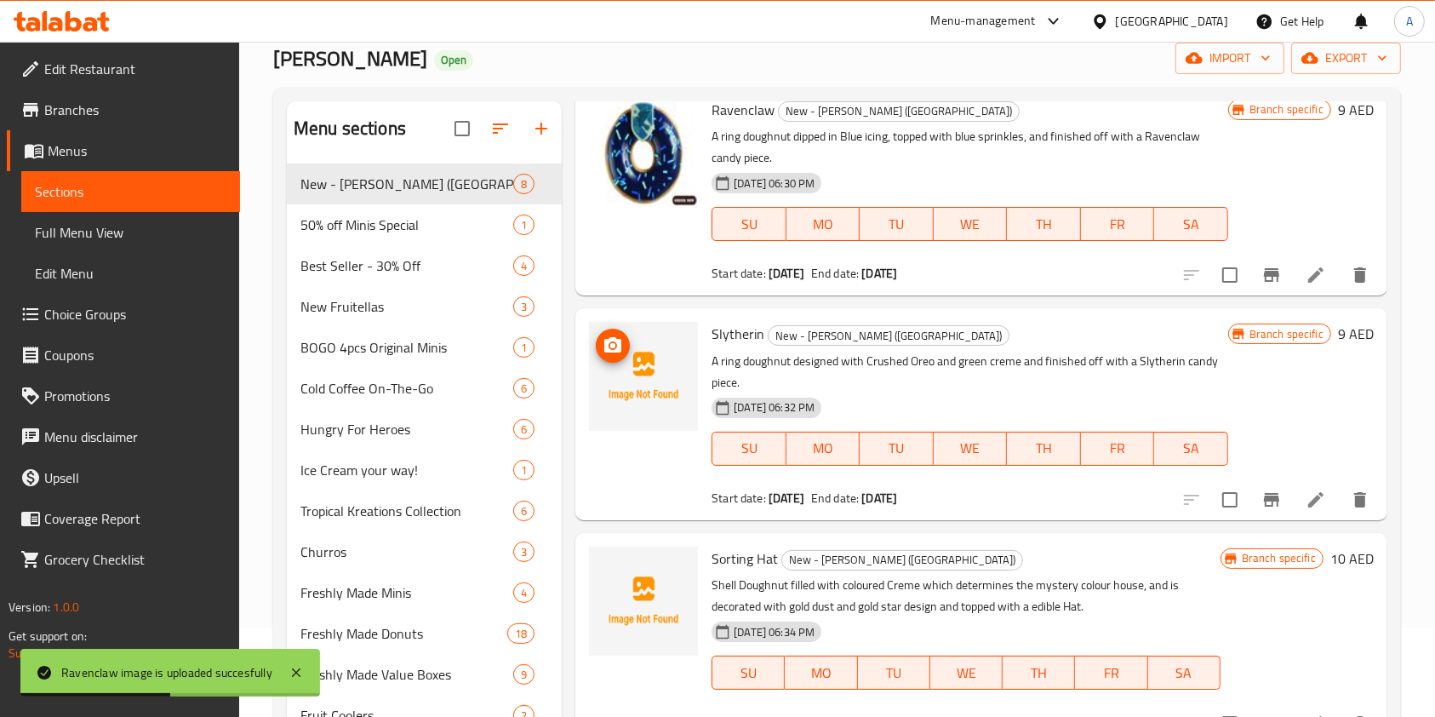
scroll to position [522, 0]
click at [606, 351] on icon "upload picture" at bounding box center [612, 343] width 17 height 15
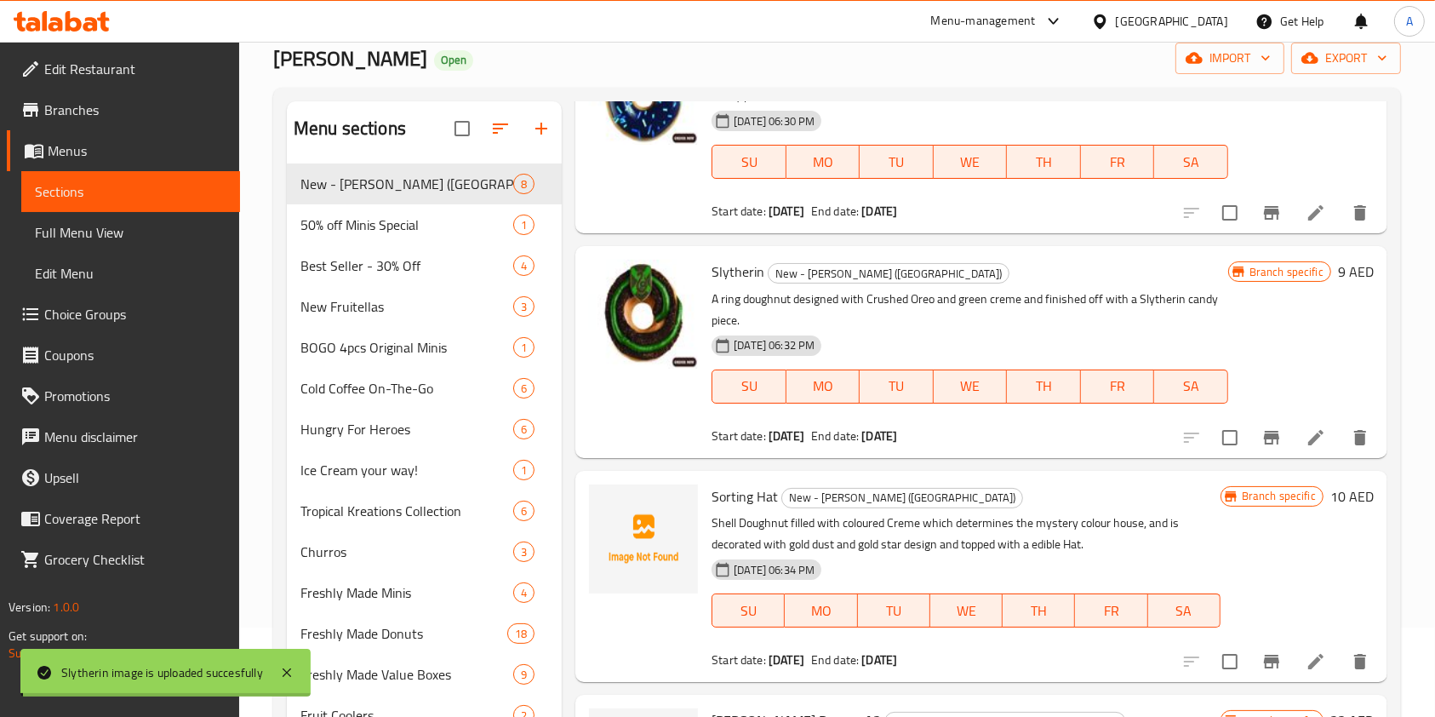
scroll to position [626, 0]
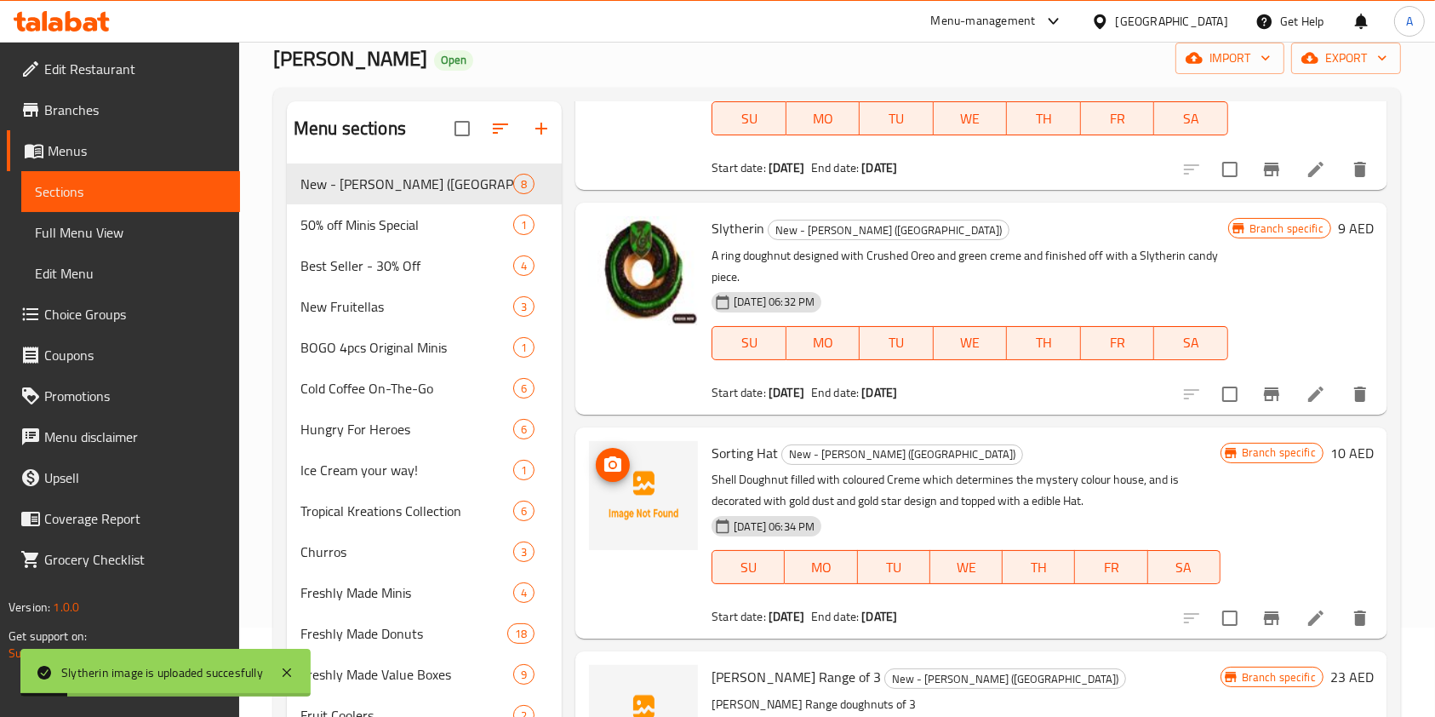
click at [610, 466] on icon "upload picture" at bounding box center [613, 464] width 20 height 20
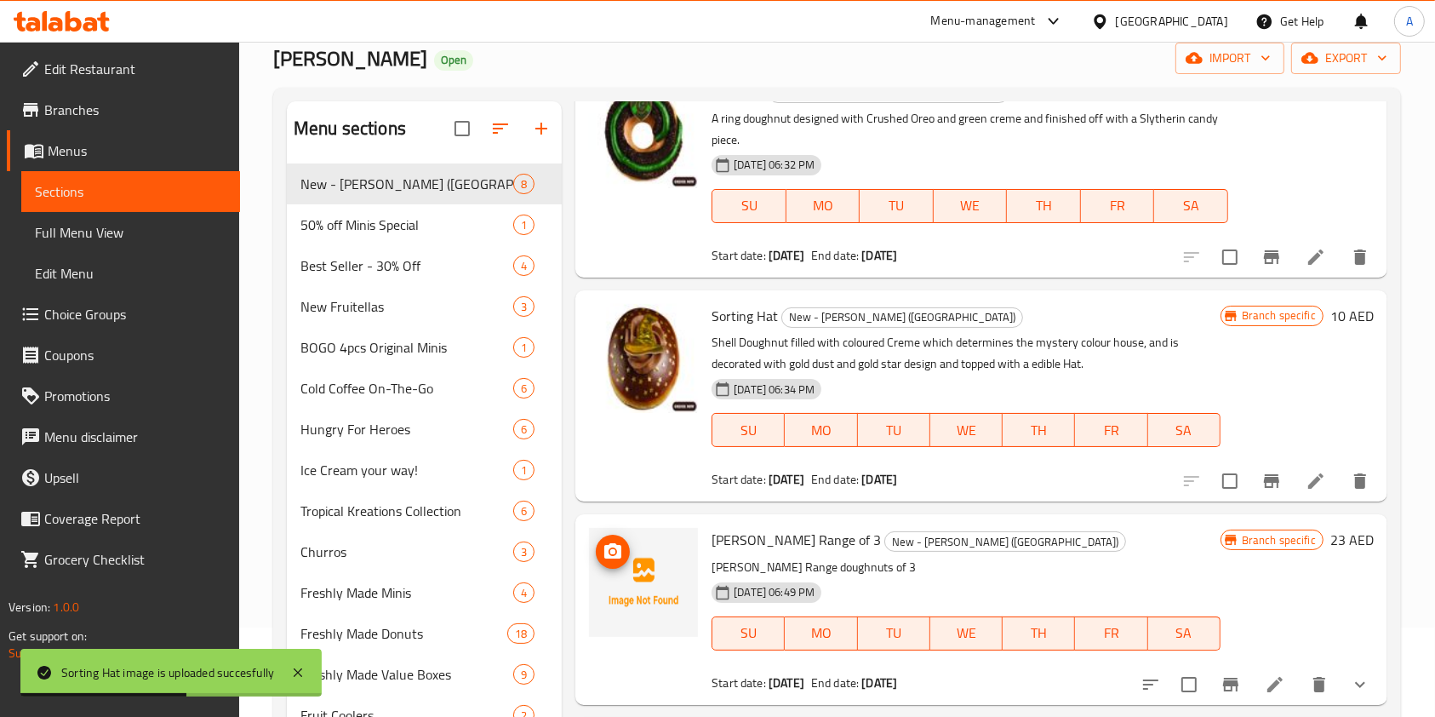
click at [616, 536] on button "upload picture" at bounding box center [613, 551] width 34 height 34
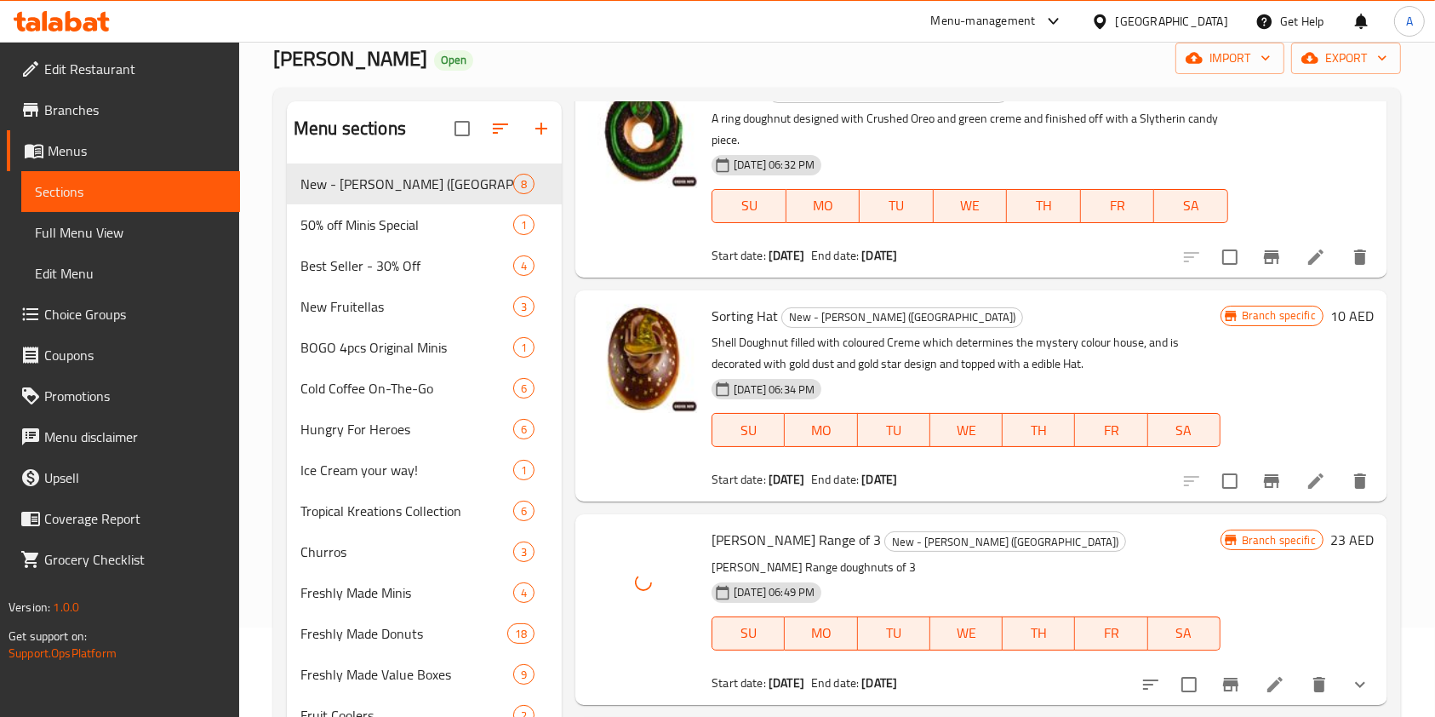
scroll to position [397, 0]
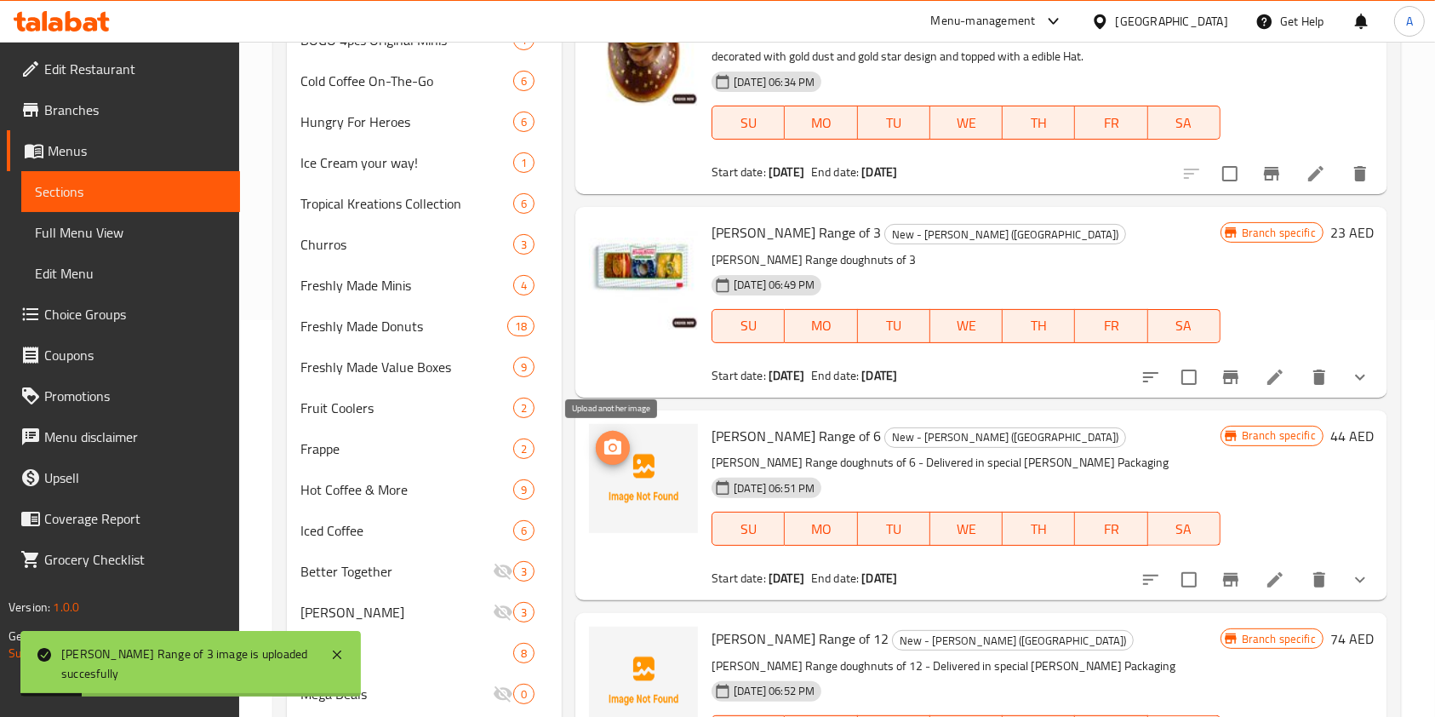
click at [614, 434] on button "upload picture" at bounding box center [613, 448] width 34 height 34
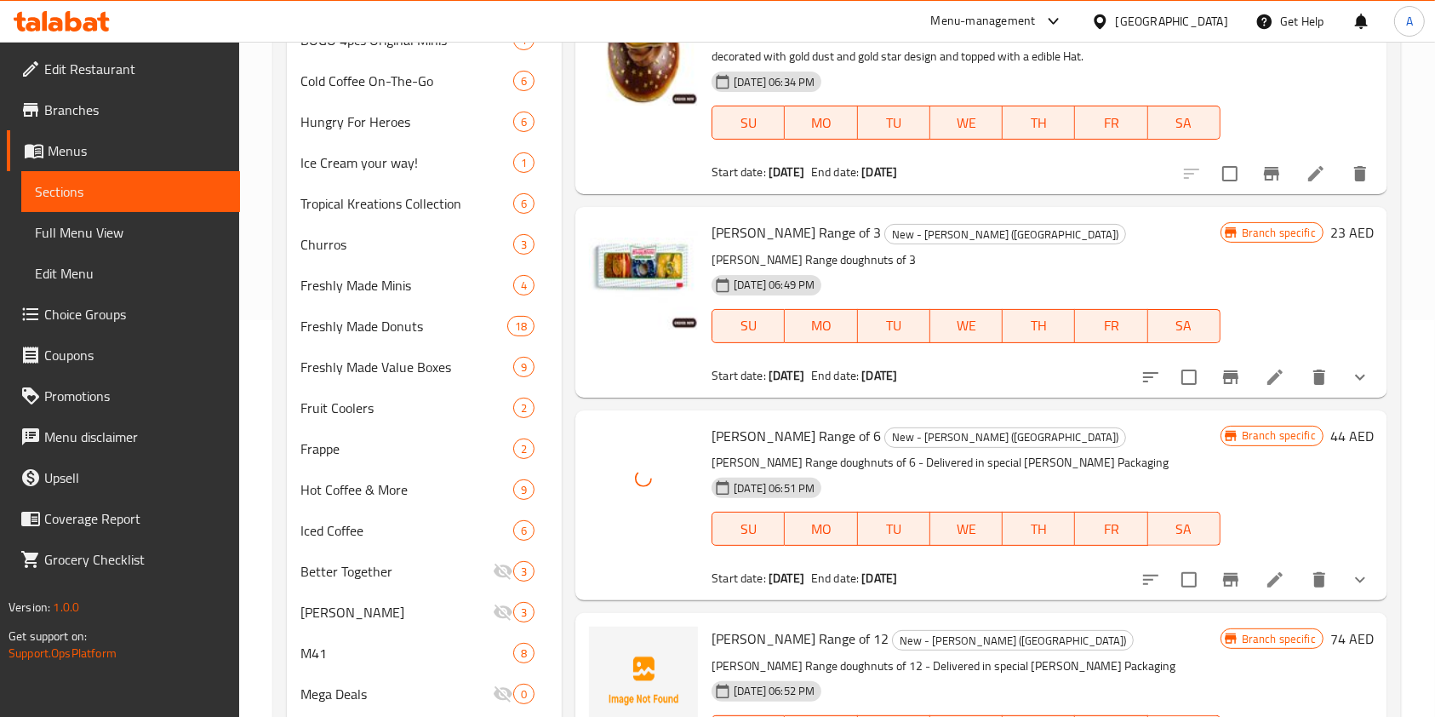
scroll to position [530, 0]
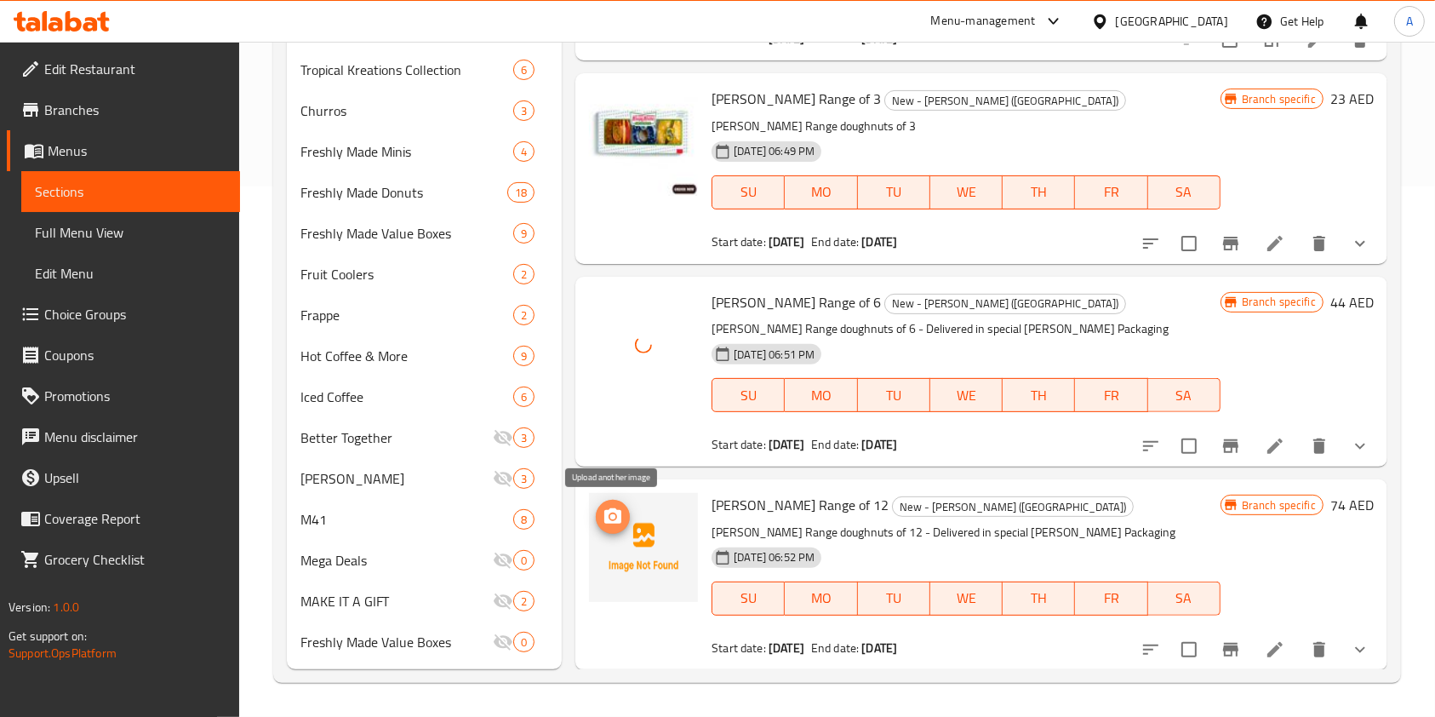
click at [623, 506] on span "upload picture" at bounding box center [613, 516] width 34 height 20
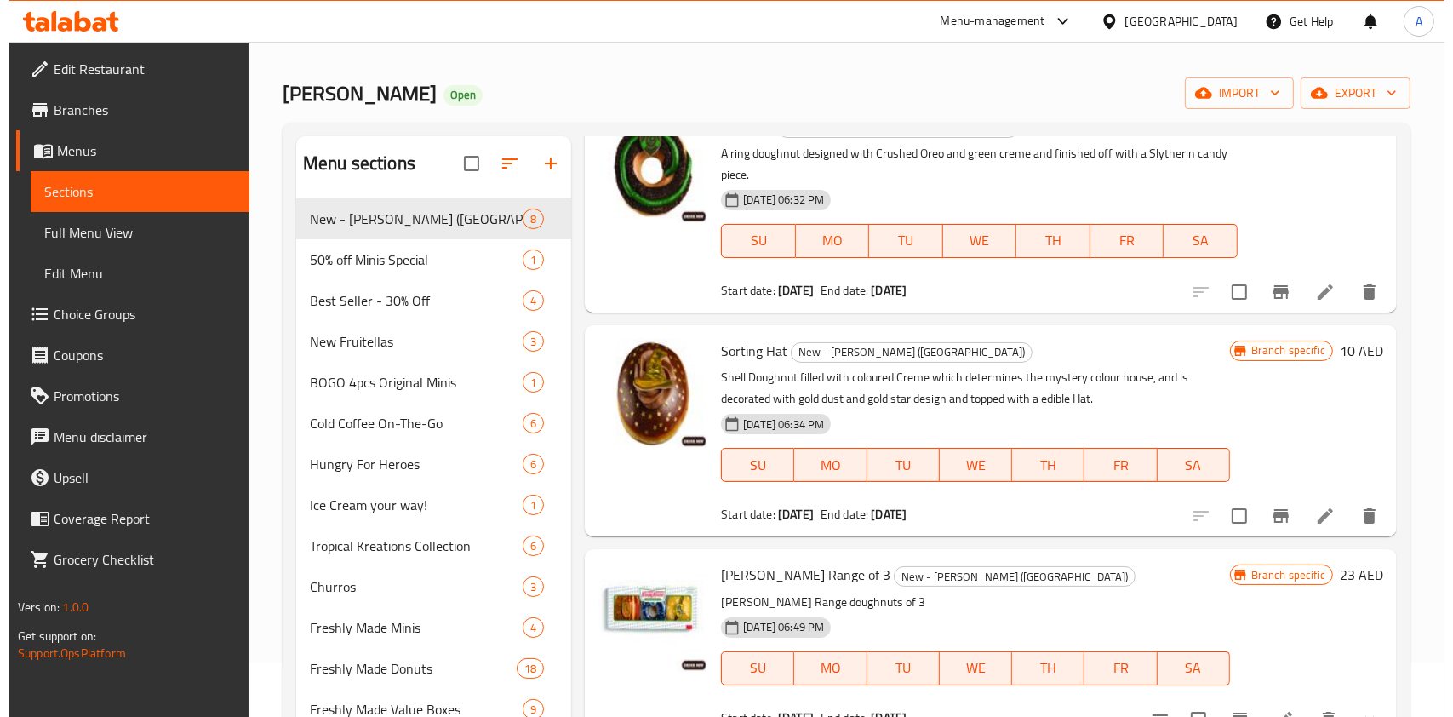
scroll to position [0, 0]
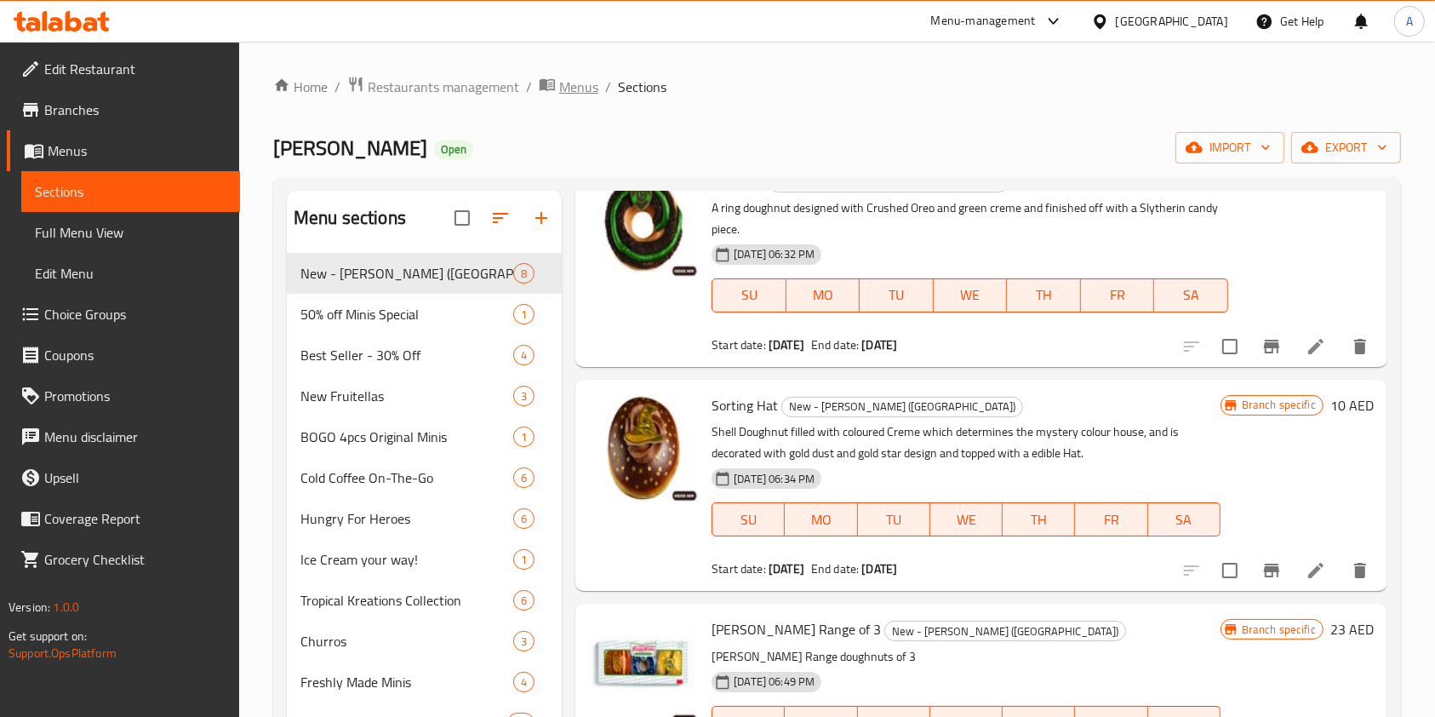
click at [574, 89] on span "Menus" at bounding box center [578, 87] width 39 height 20
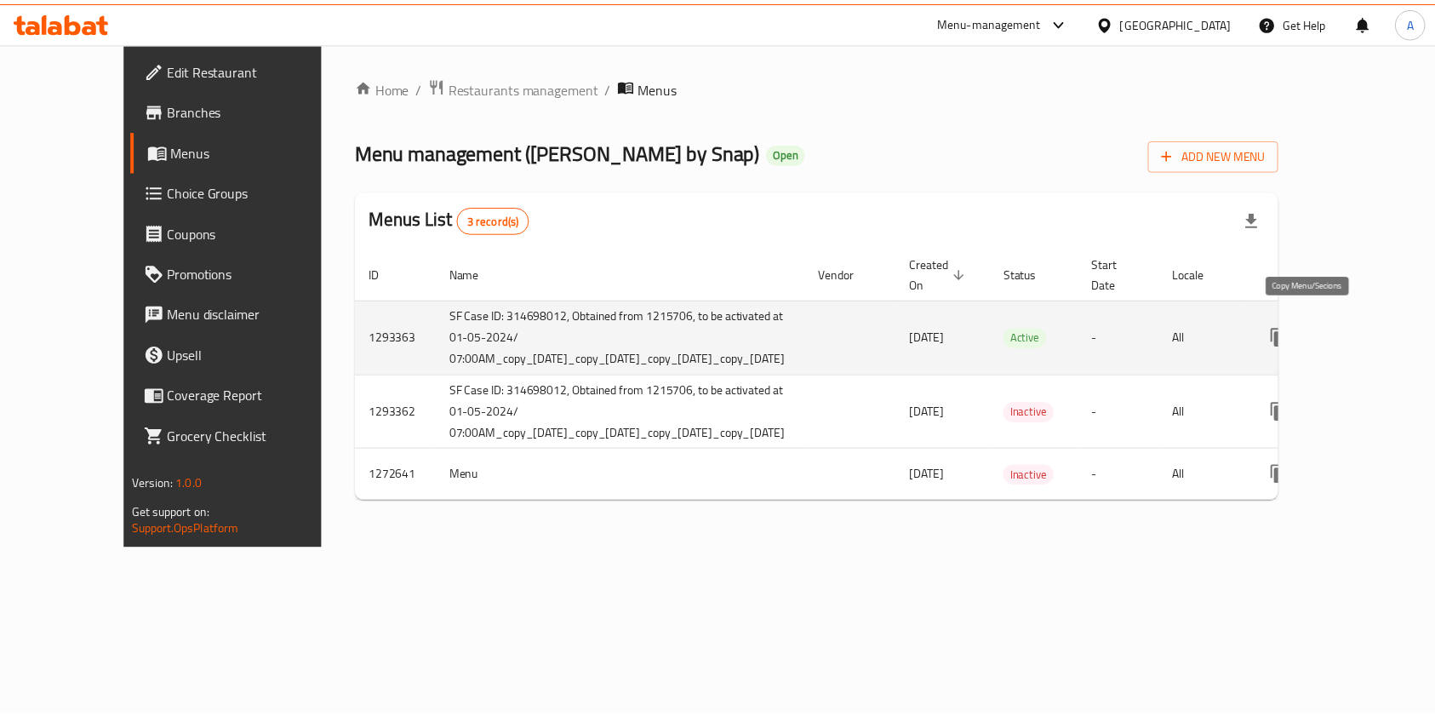
scroll to position [0, 61]
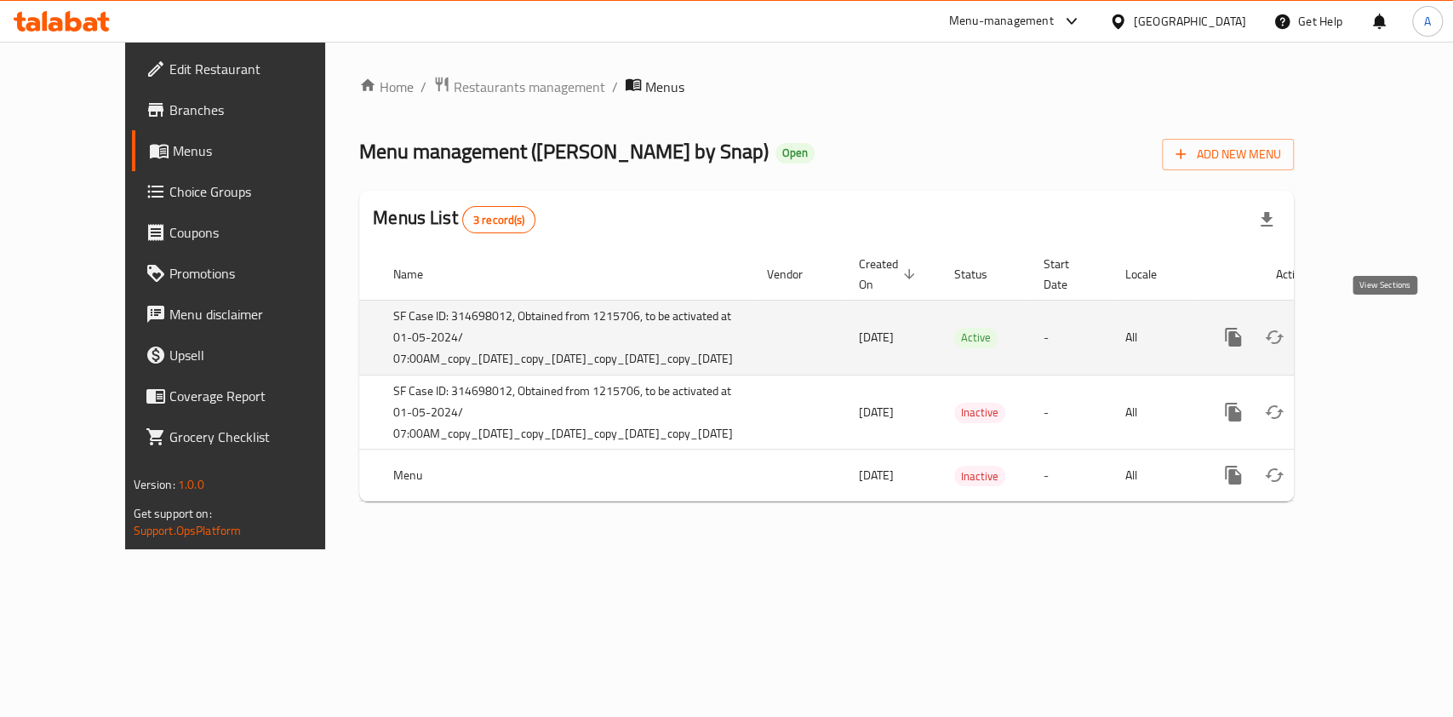
click at [1376, 337] on link "enhanced table" at bounding box center [1355, 337] width 41 height 41
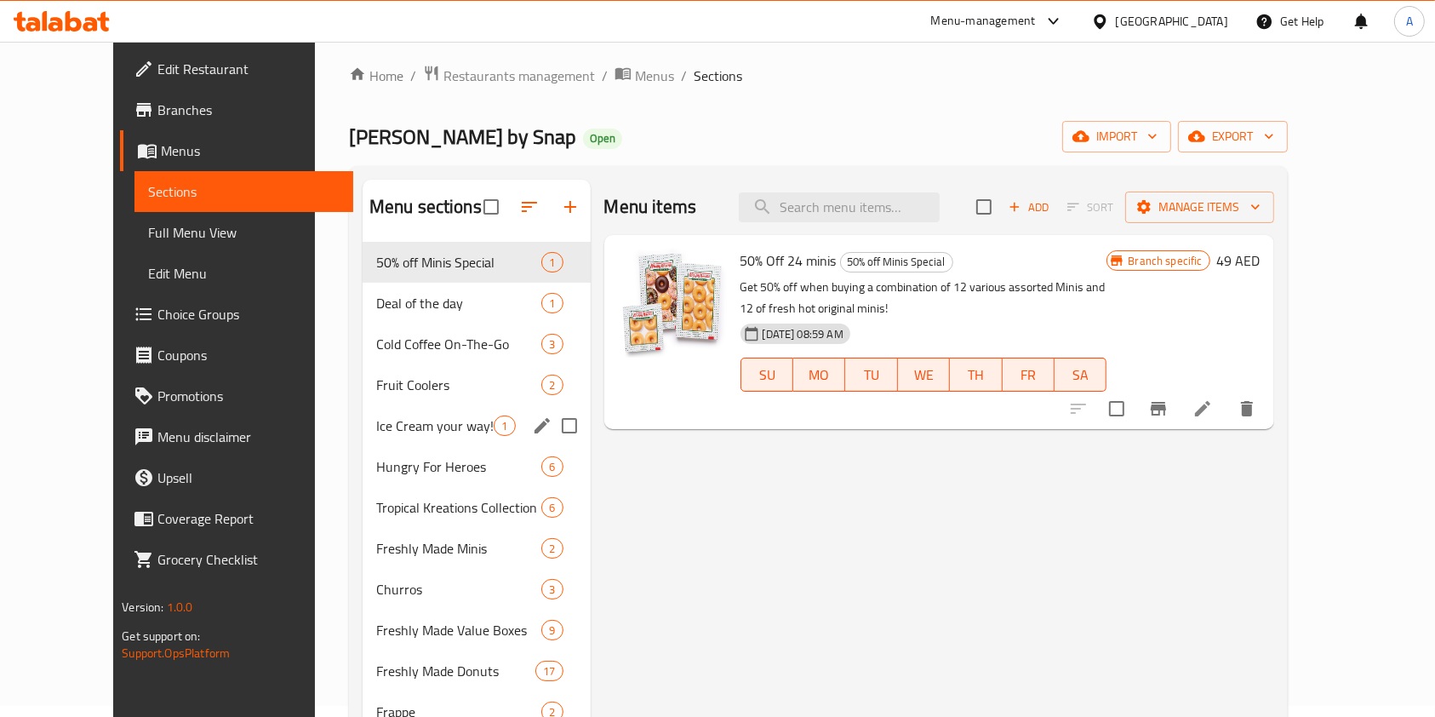
scroll to position [13, 0]
